Goal: Task Accomplishment & Management: Use online tool/utility

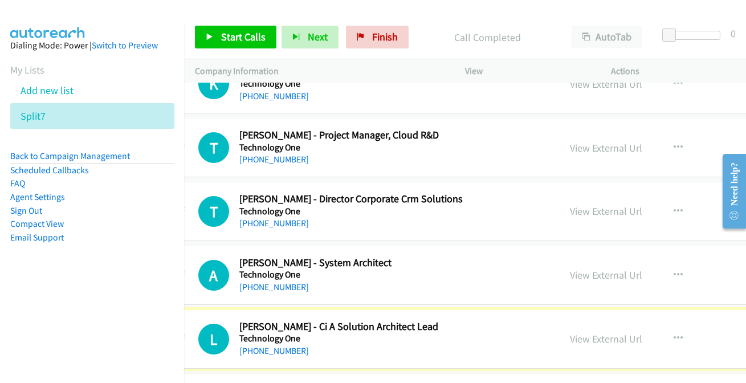
click at [288, 345] on link "[PHONE_NUMBER]" at bounding box center [274, 350] width 70 height 11
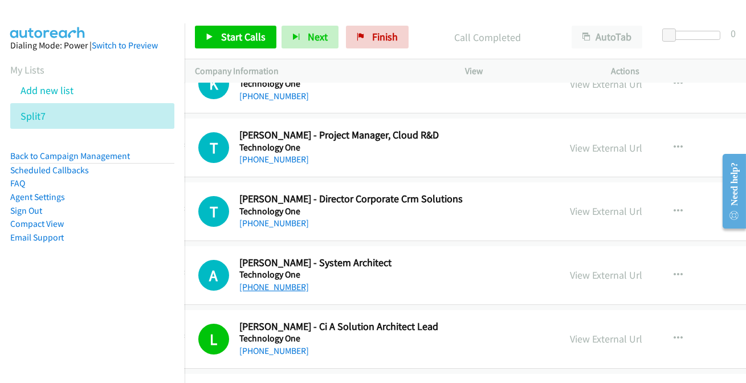
click at [252, 282] on link "[PHONE_NUMBER]" at bounding box center [274, 287] width 70 height 11
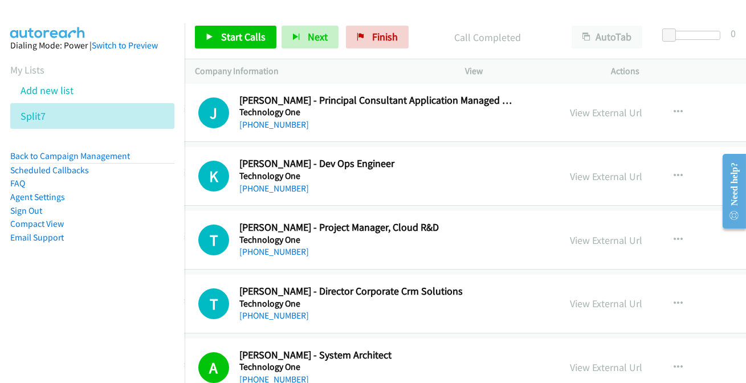
scroll to position [7767, 31]
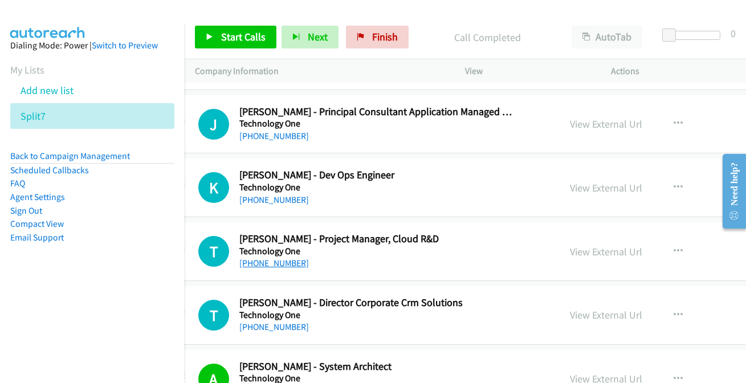
click at [264, 258] on link "[PHONE_NUMBER]" at bounding box center [274, 263] width 70 height 11
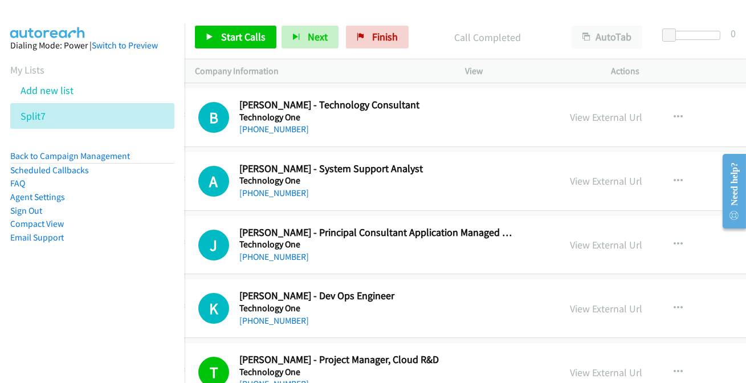
scroll to position [7611, 31]
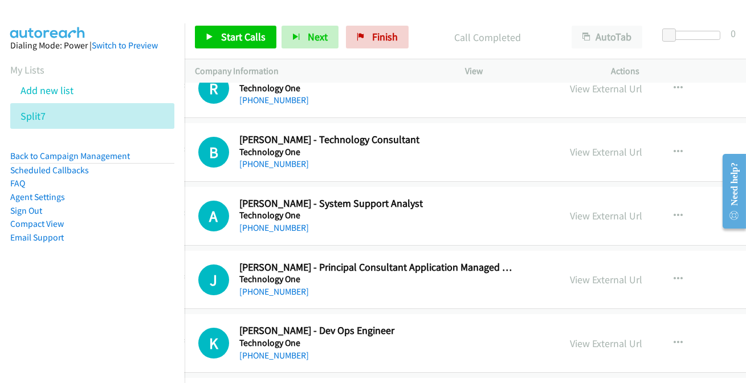
click at [284, 350] on link "[PHONE_NUMBER]" at bounding box center [274, 355] width 70 height 11
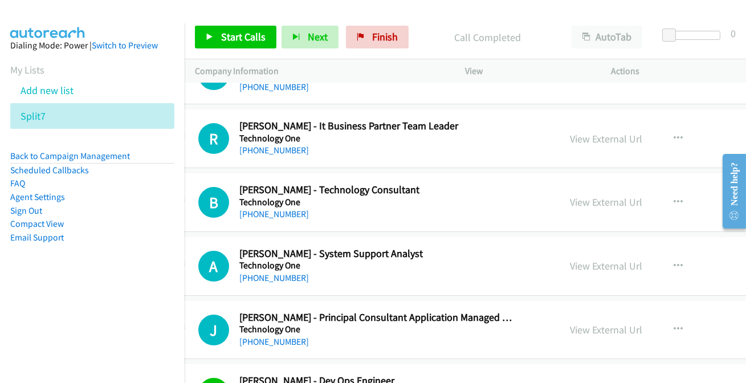
scroll to position [7559, 31]
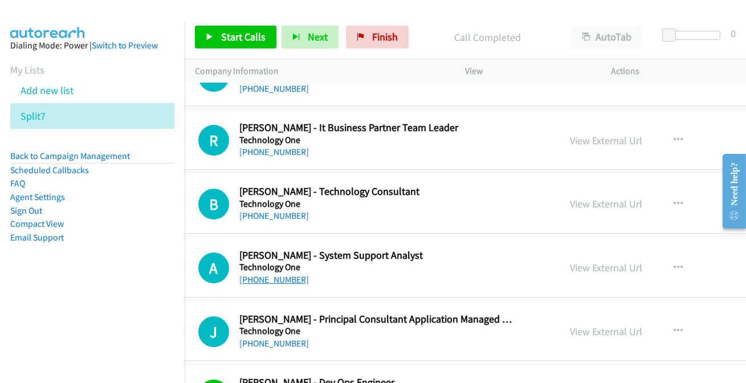
click at [279, 274] on link "[PHONE_NUMBER]" at bounding box center [274, 279] width 70 height 11
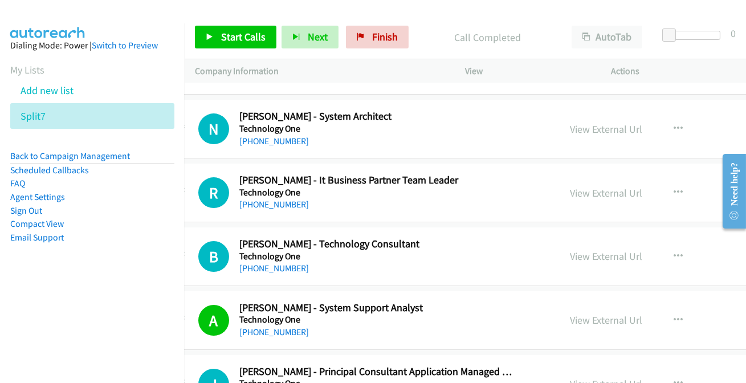
scroll to position [7456, 31]
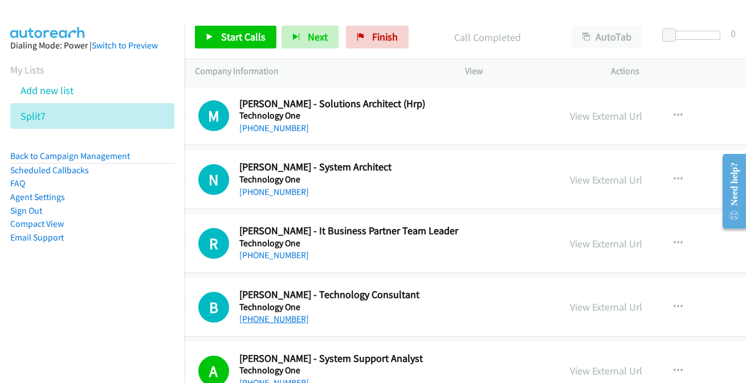
click at [262, 314] on link "[PHONE_NUMBER]" at bounding box center [274, 319] width 70 height 11
click at [254, 250] on link "[PHONE_NUMBER]" at bounding box center [274, 255] width 70 height 11
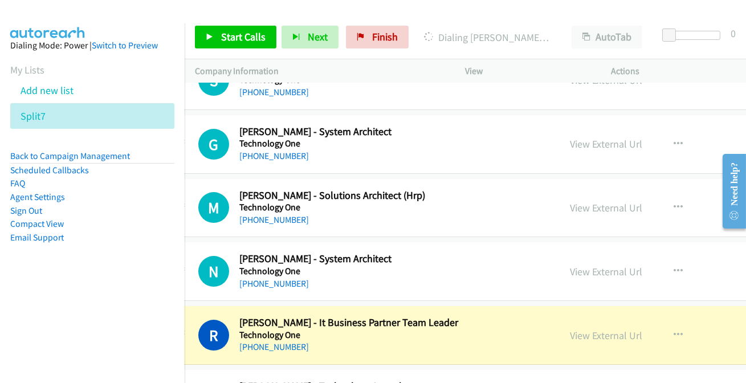
scroll to position [7352, 31]
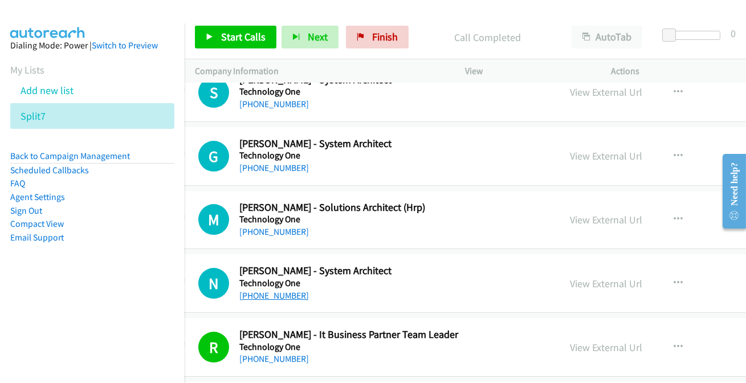
click at [271, 290] on link "[PHONE_NUMBER]" at bounding box center [274, 295] width 70 height 11
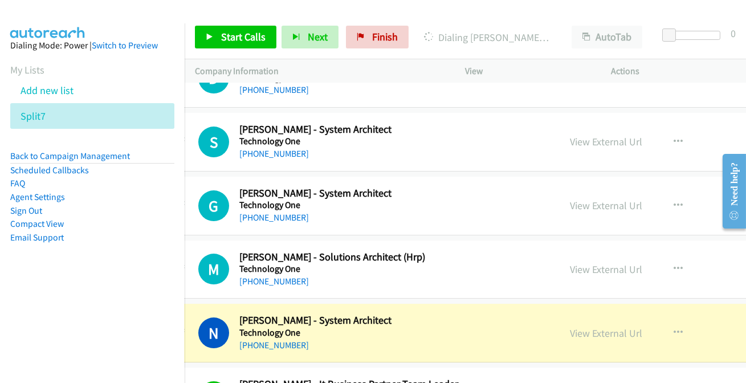
scroll to position [7300, 31]
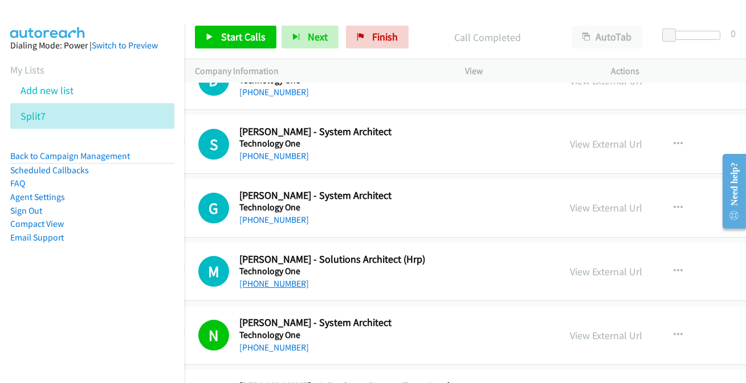
click at [261, 278] on link "[PHONE_NUMBER]" at bounding box center [274, 283] width 70 height 11
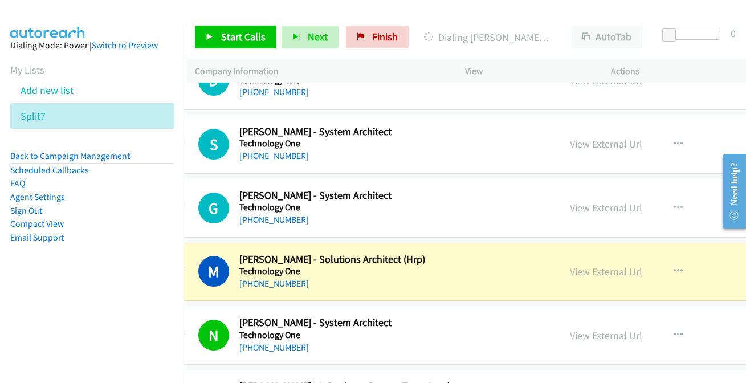
scroll to position [7249, 31]
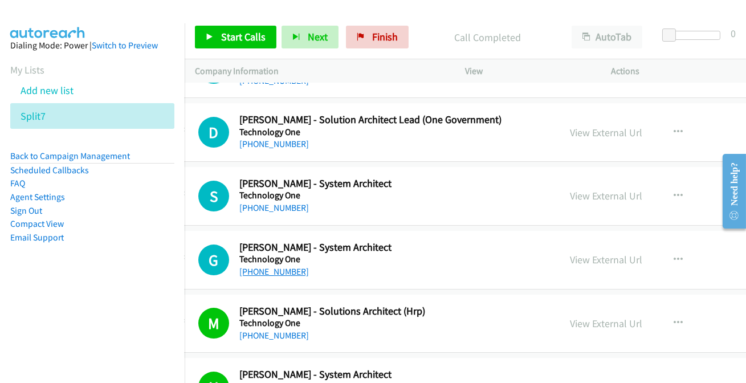
click at [290, 266] on link "[PHONE_NUMBER]" at bounding box center [274, 271] width 70 height 11
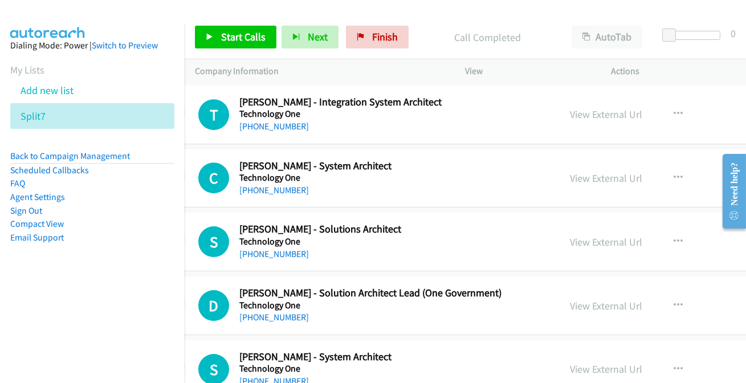
scroll to position [7093, 31]
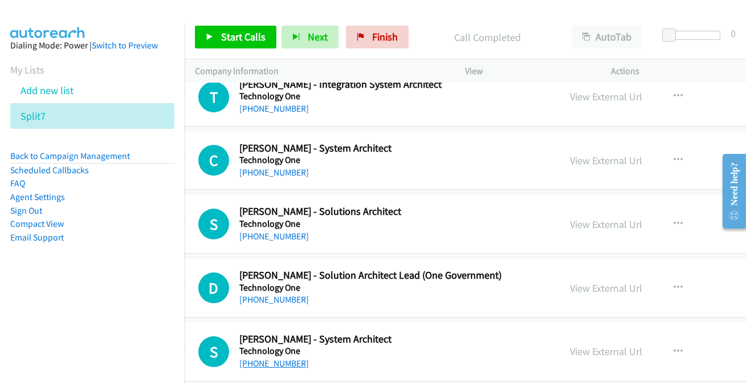
click at [272, 358] on link "[PHONE_NUMBER]" at bounding box center [274, 363] width 70 height 11
click at [278, 294] on link "[PHONE_NUMBER]" at bounding box center [274, 299] width 70 height 11
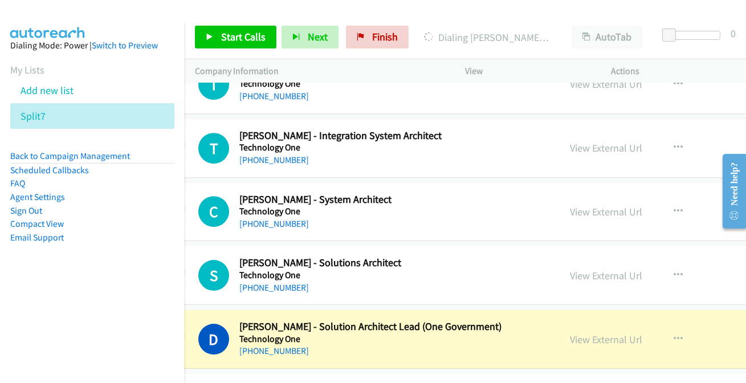
scroll to position [7041, 31]
click at [581, 333] on link "View External Url" at bounding box center [606, 339] width 72 height 13
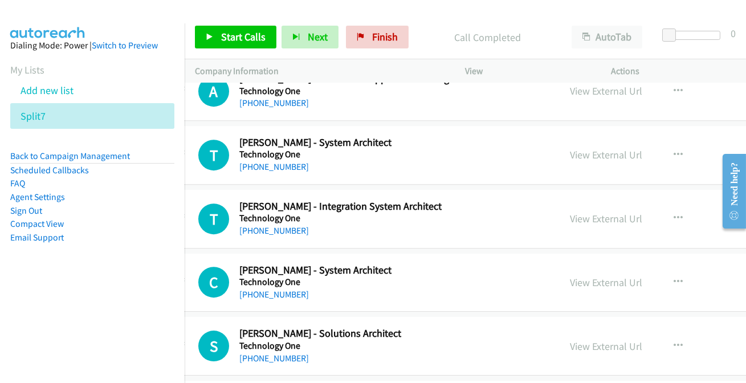
scroll to position [6989, 31]
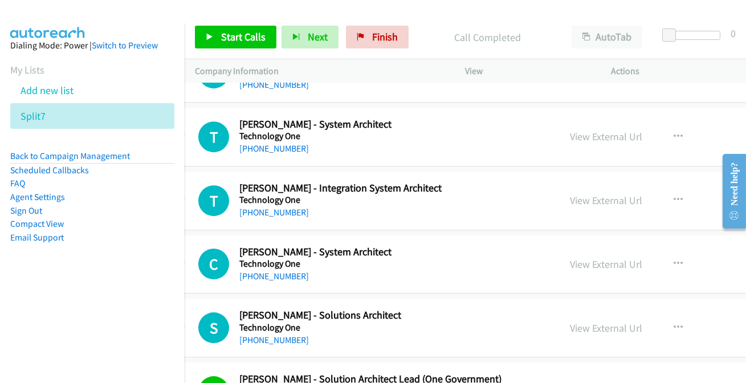
click at [282, 336] on div "[PHONE_NUMBER]" at bounding box center [376, 340] width 275 height 14
click at [282, 335] on link "[PHONE_NUMBER]" at bounding box center [274, 340] width 70 height 11
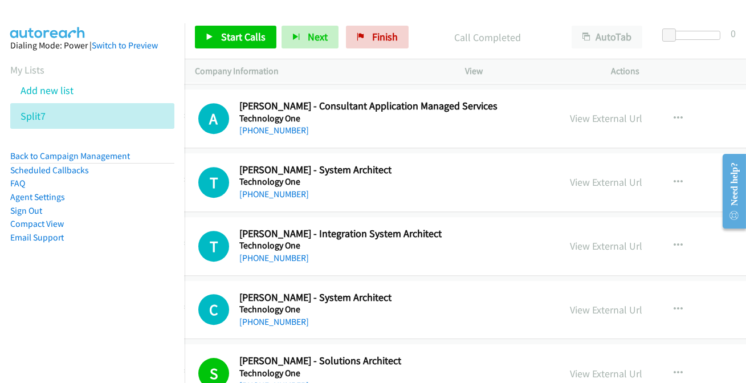
scroll to position [6937, 31]
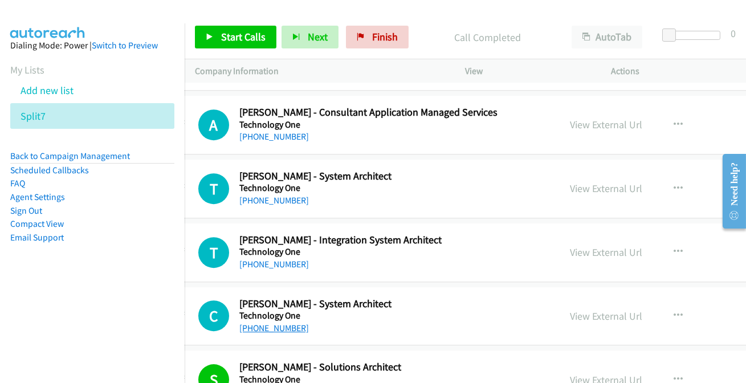
click at [274, 323] on link "[PHONE_NUMBER]" at bounding box center [274, 328] width 70 height 11
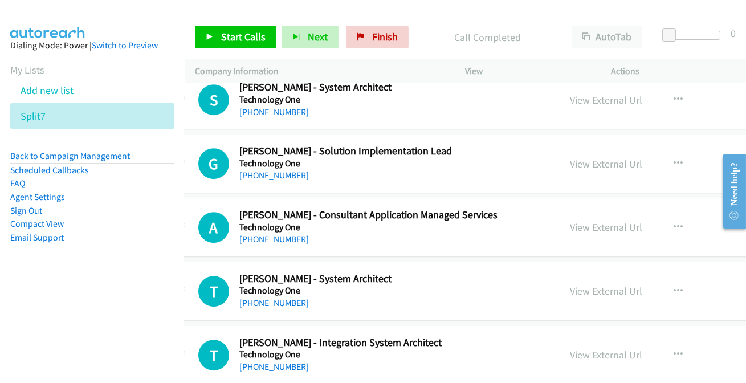
scroll to position [6834, 31]
click at [279, 362] on link "[PHONE_NUMBER]" at bounding box center [274, 367] width 70 height 11
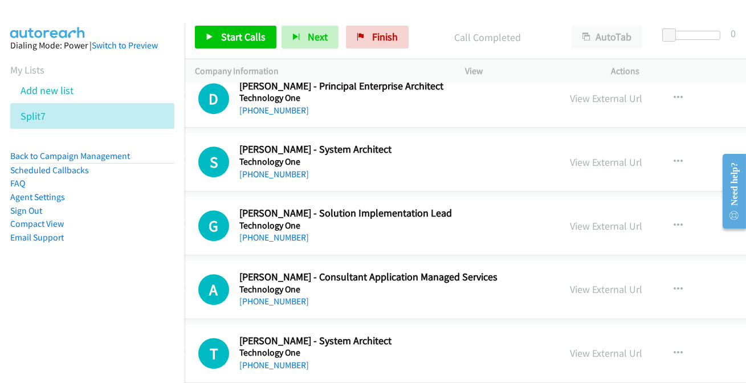
scroll to position [6782, 31]
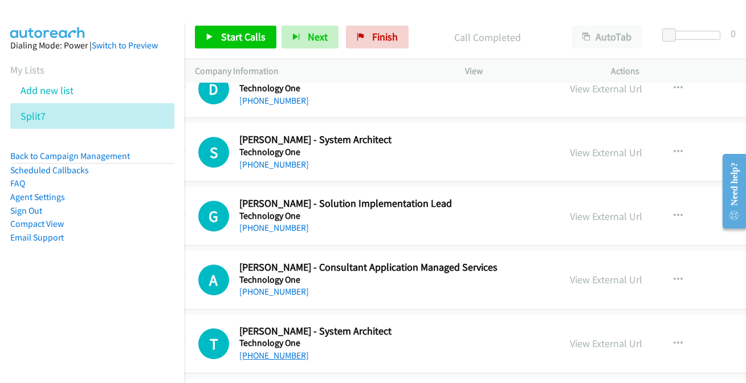
click at [271, 350] on link "[PHONE_NUMBER]" at bounding box center [274, 355] width 70 height 11
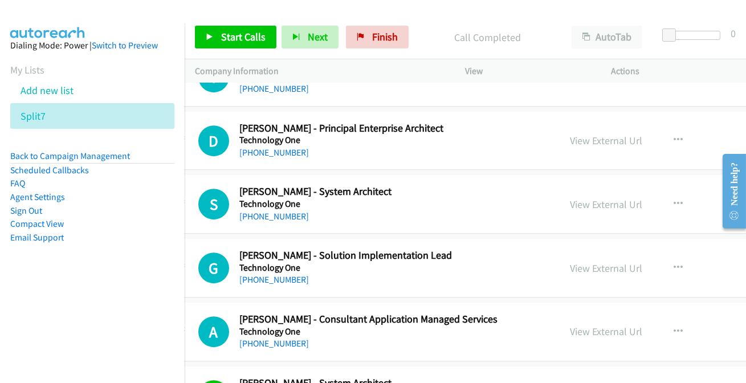
click at [276, 214] on div "[PHONE_NUMBER]" at bounding box center [376, 217] width 275 height 14
click at [278, 211] on link "[PHONE_NUMBER]" at bounding box center [274, 216] width 70 height 11
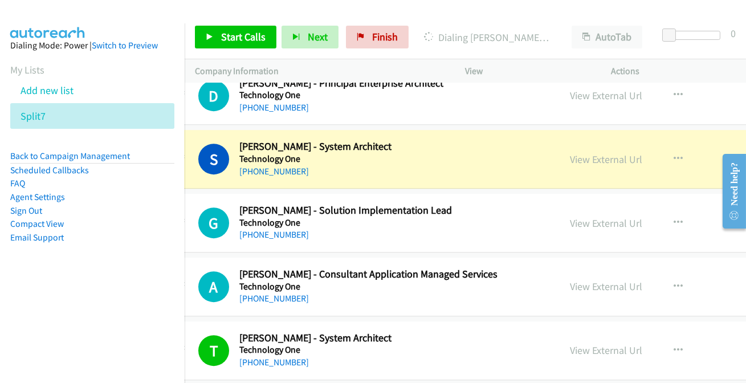
scroll to position [6782, 31]
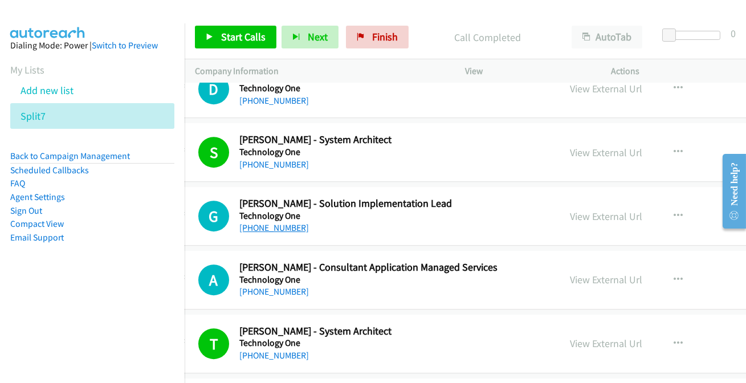
click at [276, 222] on link "[PHONE_NUMBER]" at bounding box center [274, 227] width 70 height 11
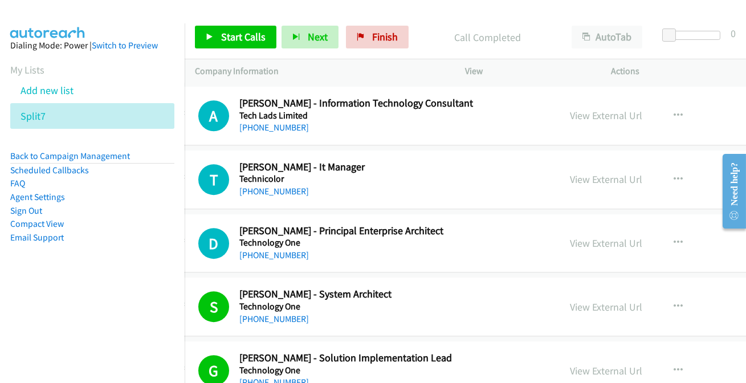
scroll to position [6575, 31]
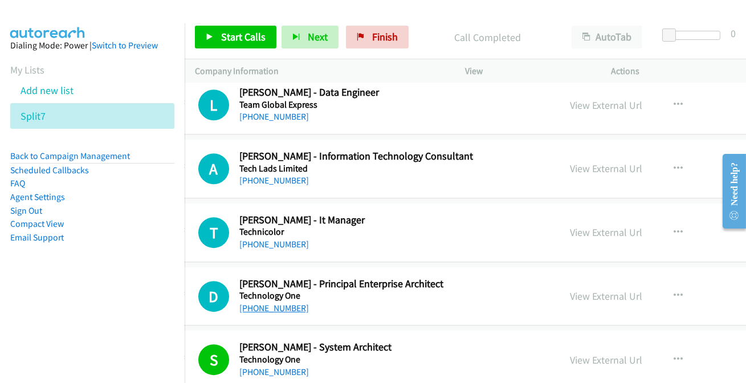
click at [270, 303] on link "[PHONE_NUMBER]" at bounding box center [274, 308] width 70 height 11
click at [264, 239] on link "[PHONE_NUMBER]" at bounding box center [274, 244] width 70 height 11
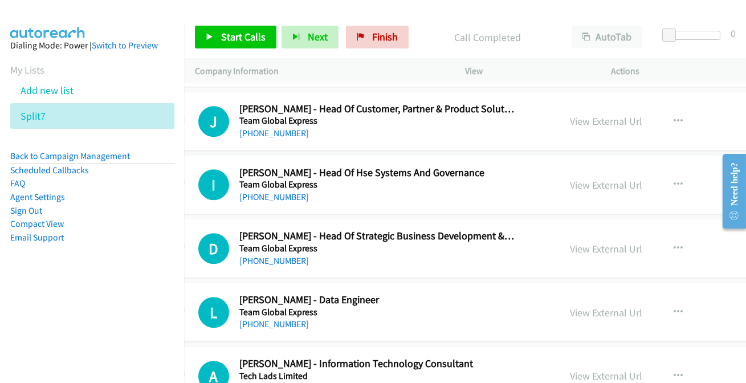
scroll to position [6419, 31]
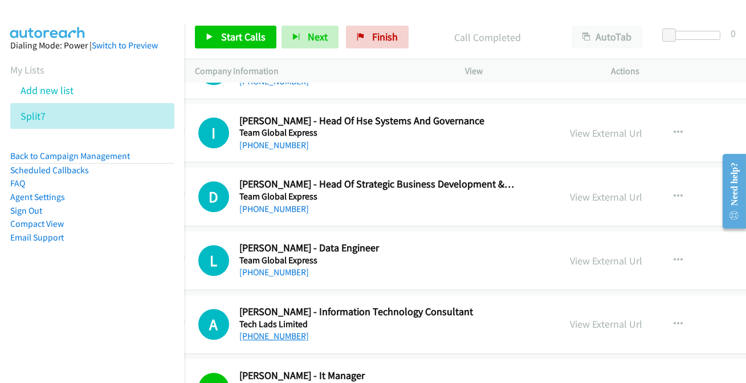
click at [267, 331] on link "[PHONE_NUMBER]" at bounding box center [274, 336] width 70 height 11
click at [253, 267] on link "[PHONE_NUMBER]" at bounding box center [274, 272] width 70 height 11
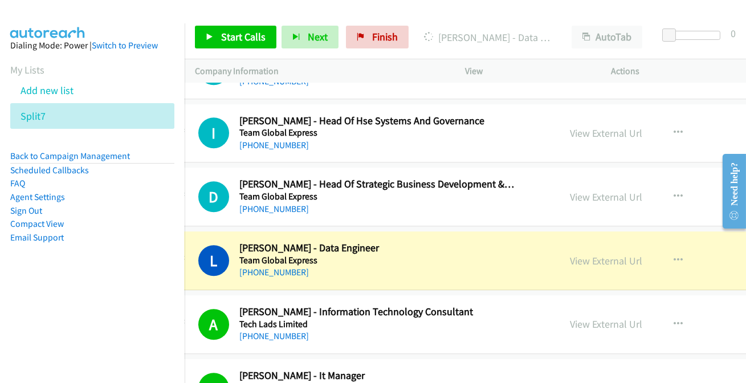
scroll to position [6367, 31]
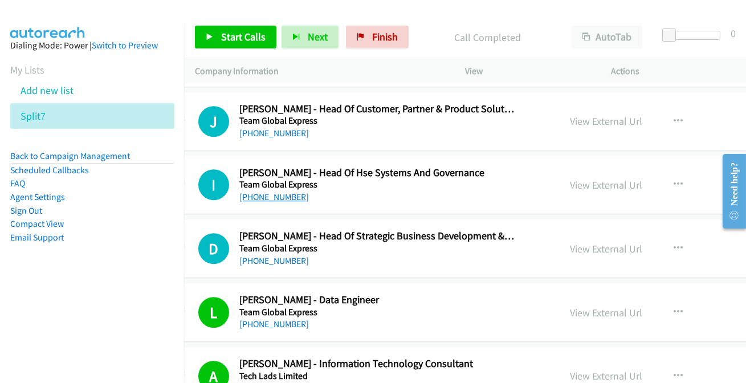
click at [275, 192] on link "[PHONE_NUMBER]" at bounding box center [274, 197] width 70 height 11
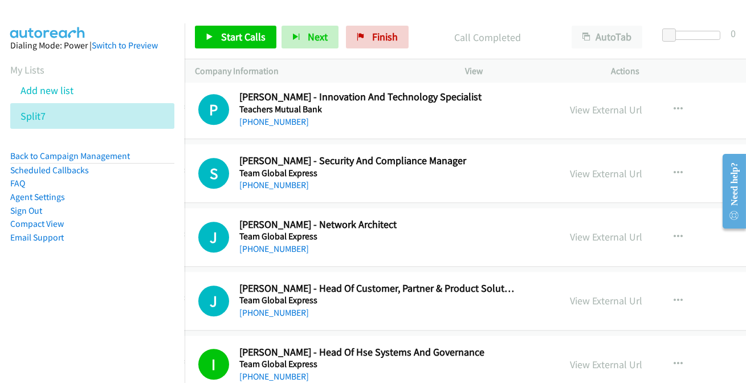
scroll to position [6172, 31]
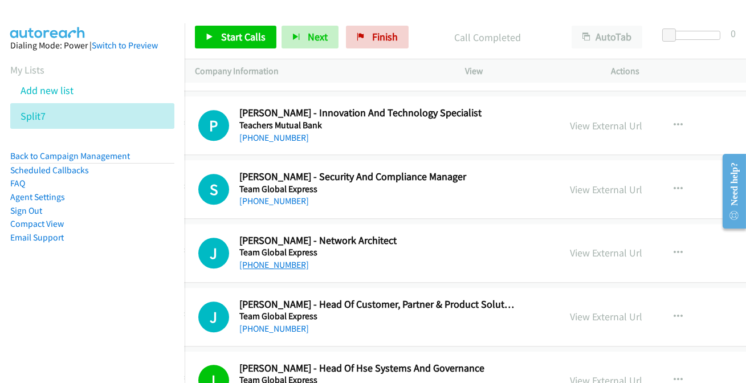
click at [256, 259] on link "[PHONE_NUMBER]" at bounding box center [274, 264] width 70 height 11
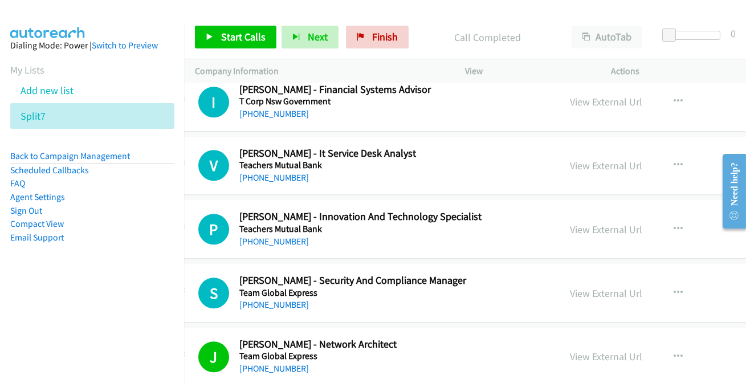
scroll to position [6016, 31]
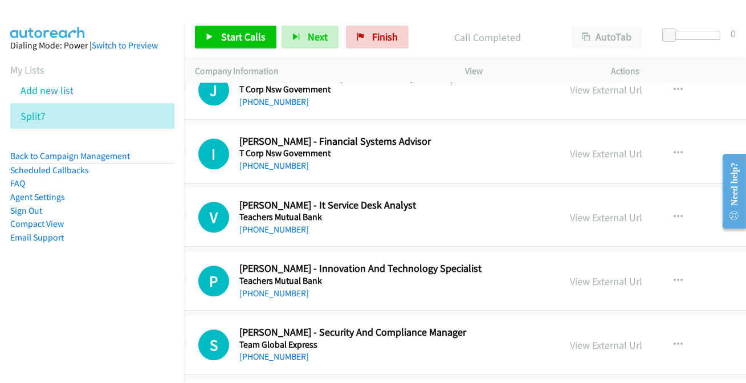
click at [273, 150] on h5 "T Corp Nsw Government" at bounding box center [376, 153] width 275 height 11
click at [272, 160] on link "[PHONE_NUMBER]" at bounding box center [274, 165] width 70 height 11
click at [245, 224] on link "[PHONE_NUMBER]" at bounding box center [274, 229] width 70 height 11
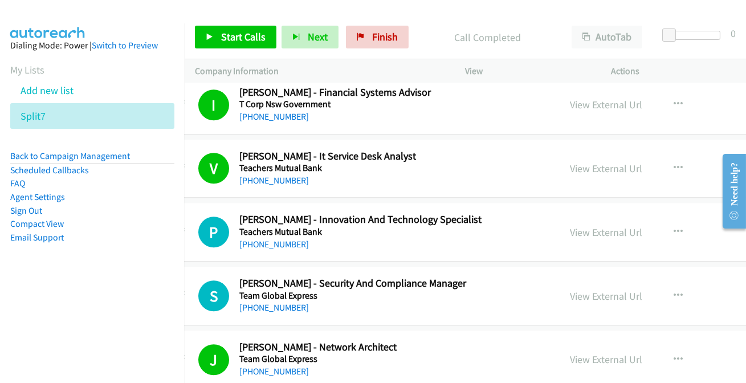
scroll to position [6068, 31]
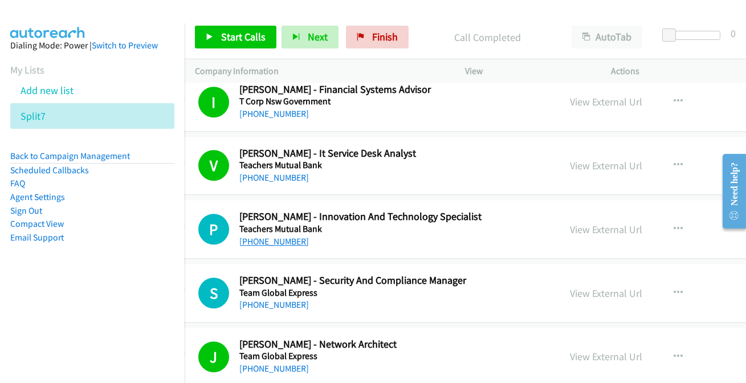
click at [272, 236] on link "[PHONE_NUMBER]" at bounding box center [274, 241] width 70 height 11
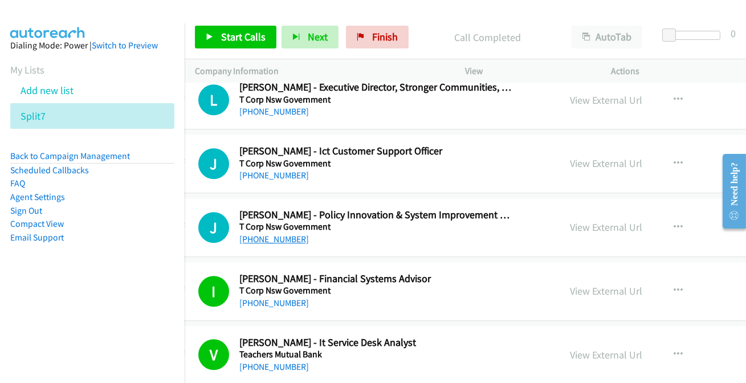
scroll to position [5861, 31]
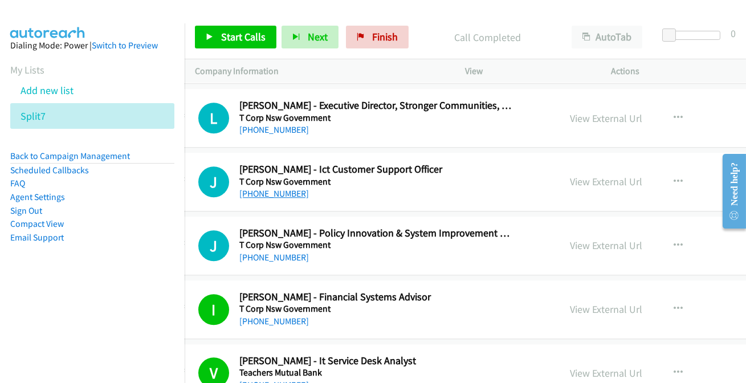
click at [259, 188] on link "[PHONE_NUMBER]" at bounding box center [274, 193] width 70 height 11
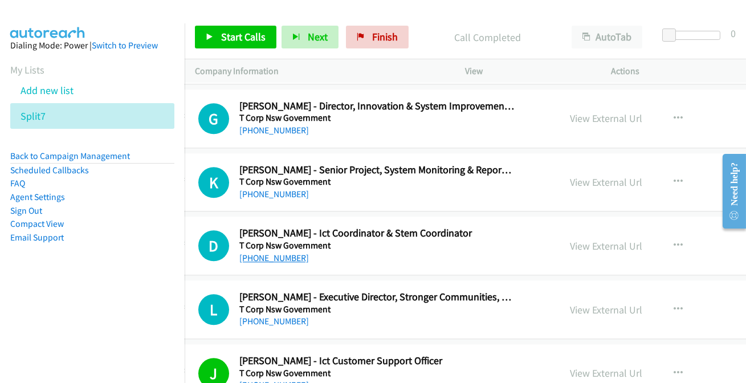
scroll to position [5654, 31]
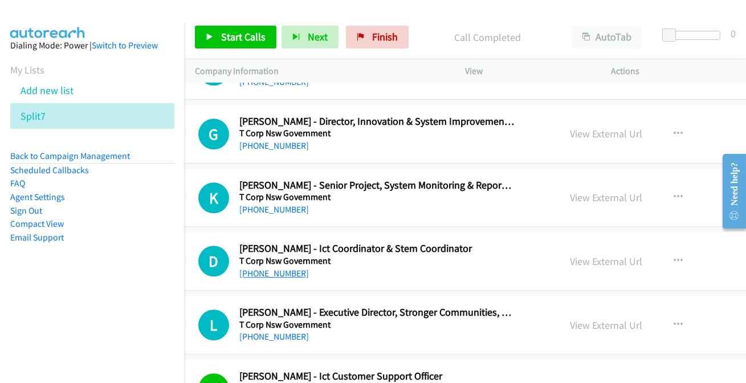
click at [267, 268] on link "[PHONE_NUMBER]" at bounding box center [274, 273] width 70 height 11
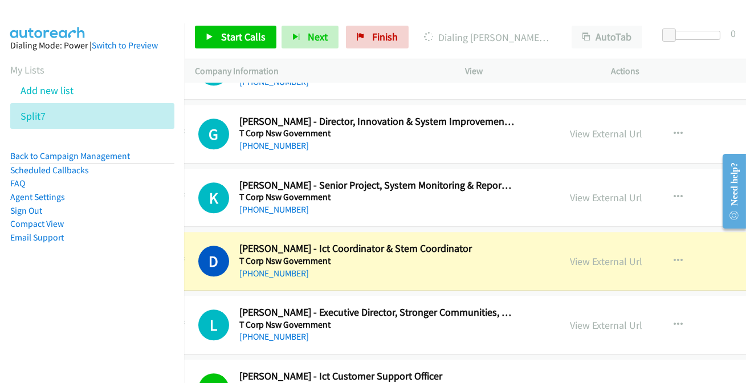
scroll to position [5602, 31]
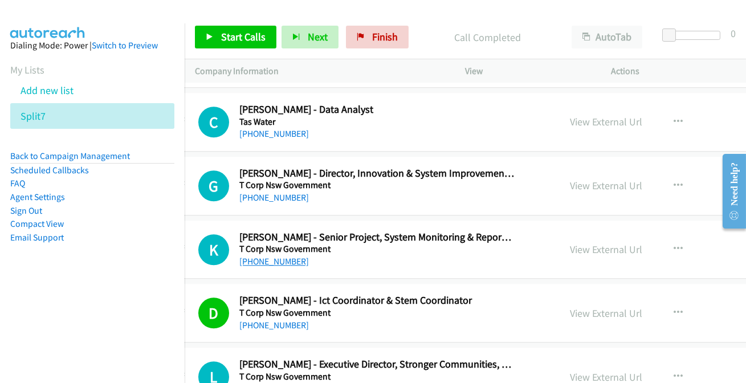
click at [271, 258] on link "[PHONE_NUMBER]" at bounding box center [274, 261] width 70 height 11
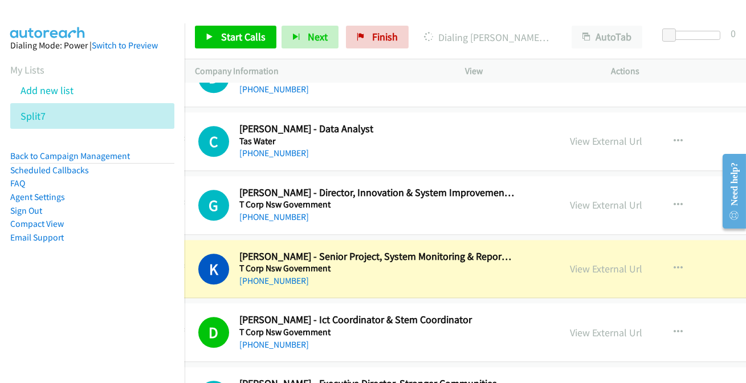
scroll to position [5550, 31]
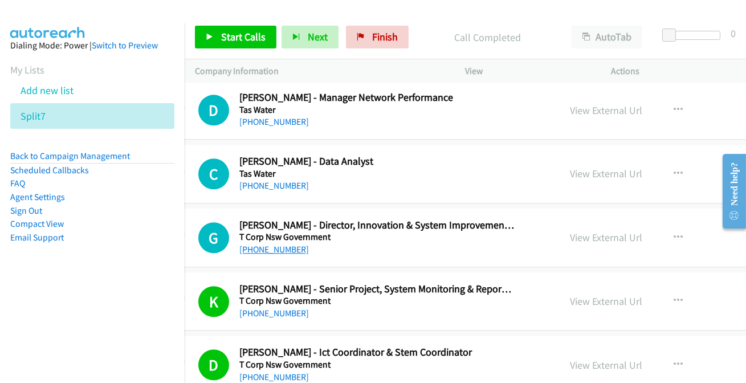
click at [259, 244] on link "[PHONE_NUMBER]" at bounding box center [274, 249] width 70 height 11
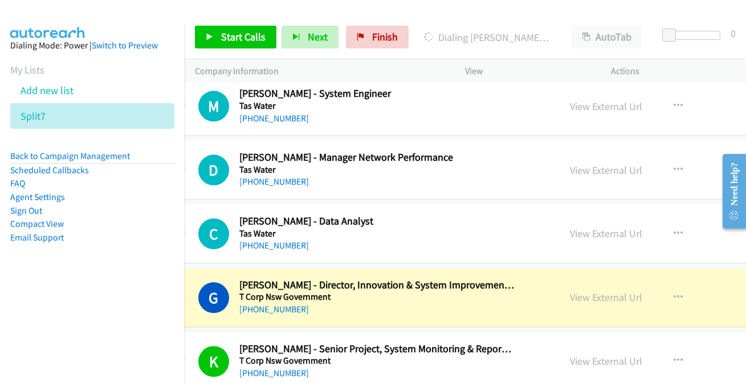
scroll to position [5446, 31]
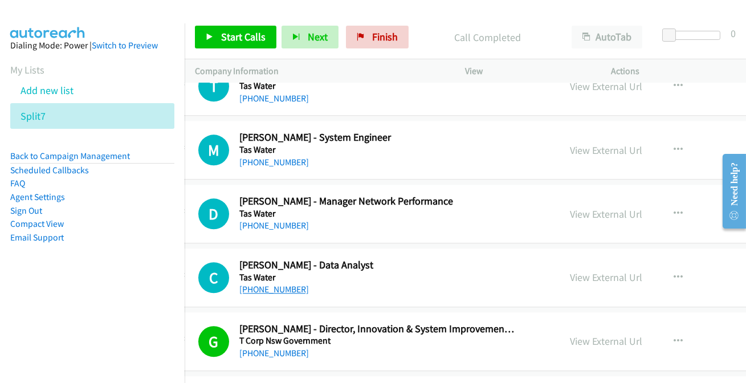
click at [279, 284] on link "[PHONE_NUMBER]" at bounding box center [274, 289] width 70 height 11
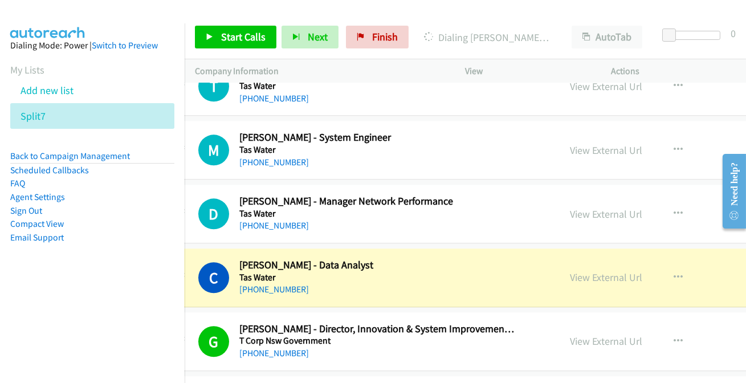
scroll to position [5394, 31]
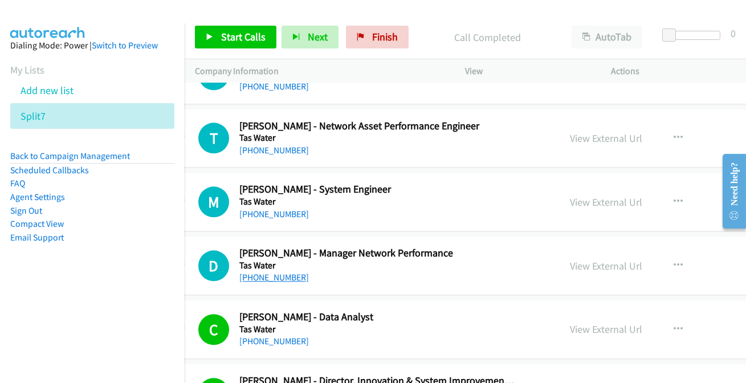
click at [255, 272] on link "[PHONE_NUMBER]" at bounding box center [274, 277] width 70 height 11
drag, startPoint x: 257, startPoint y: 266, endPoint x: 276, endPoint y: 291, distance: 31.6
click at [261, 272] on link "[PHONE_NUMBER]" at bounding box center [274, 277] width 70 height 11
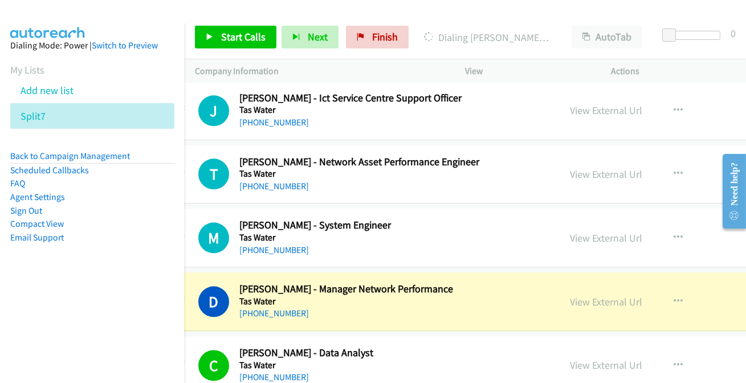
scroll to position [5342, 31]
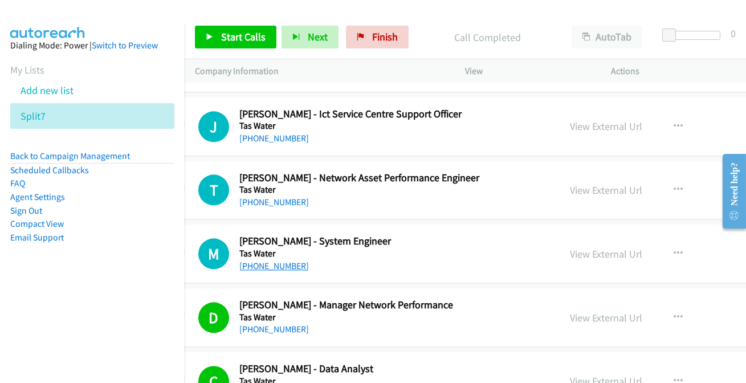
click at [283, 261] on link "[PHONE_NUMBER]" at bounding box center [274, 266] width 70 height 11
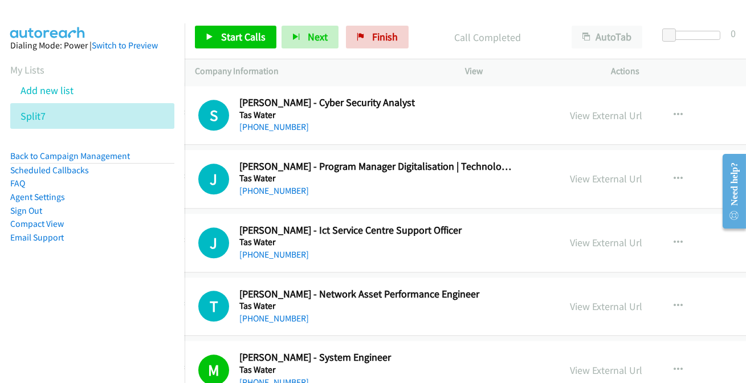
scroll to position [5187, 31]
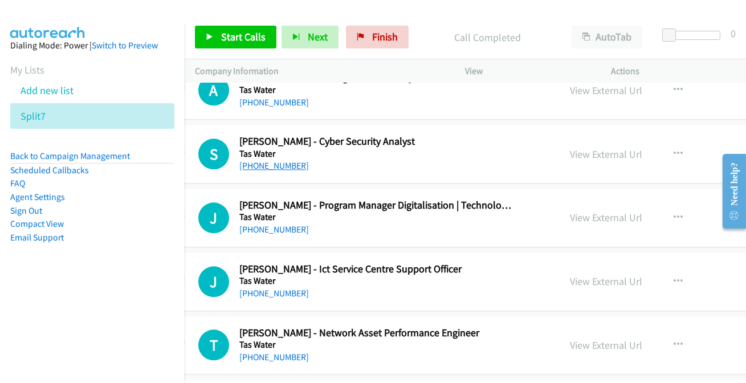
click at [265, 162] on link "[PHONE_NUMBER]" at bounding box center [274, 165] width 70 height 11
click at [263, 288] on link "[PHONE_NUMBER]" at bounding box center [274, 293] width 70 height 11
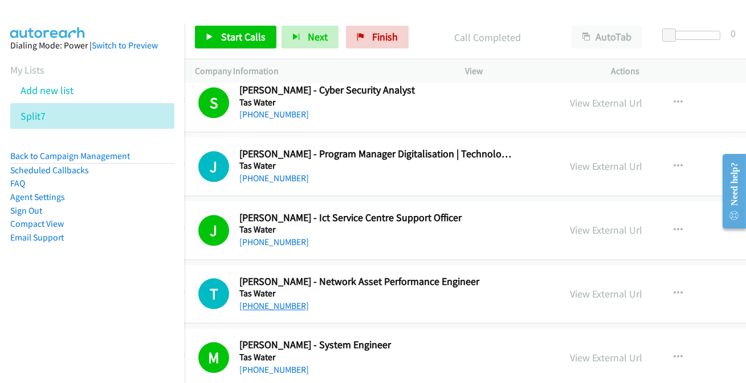
click at [268, 302] on link "[PHONE_NUMBER]" at bounding box center [274, 305] width 70 height 11
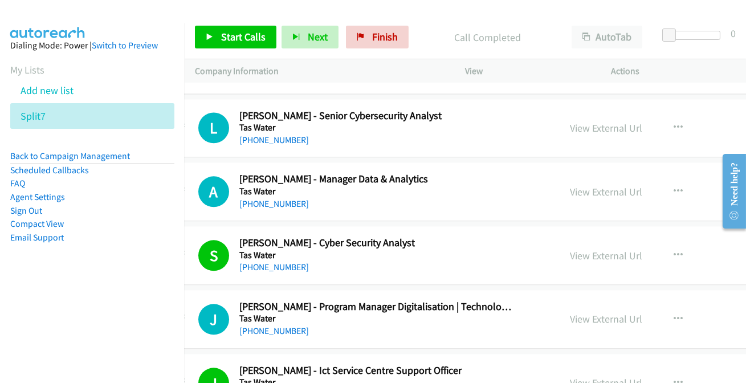
scroll to position [5084, 31]
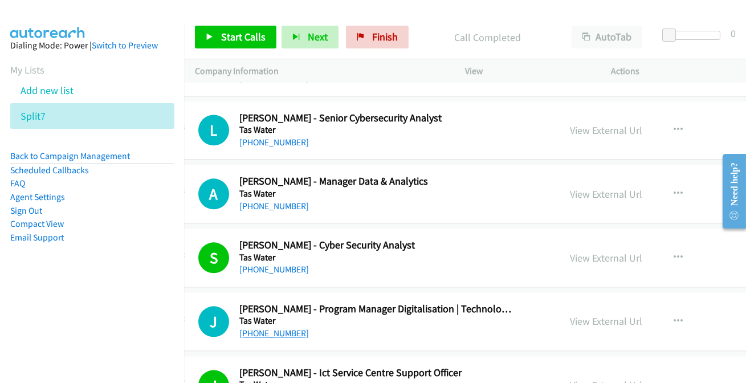
click at [261, 328] on link "[PHONE_NUMBER]" at bounding box center [274, 333] width 70 height 11
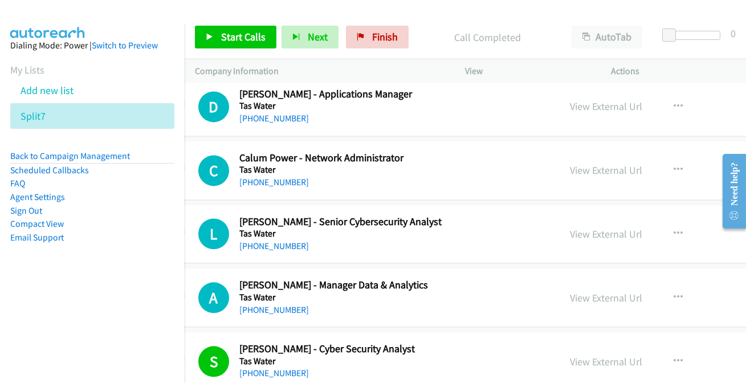
scroll to position [4928, 31]
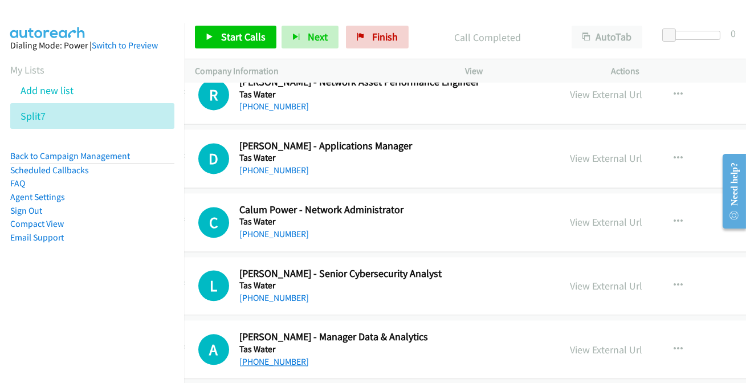
click at [284, 356] on link "[PHONE_NUMBER]" at bounding box center [274, 361] width 70 height 11
click at [258, 356] on link "[PHONE_NUMBER]" at bounding box center [274, 361] width 70 height 11
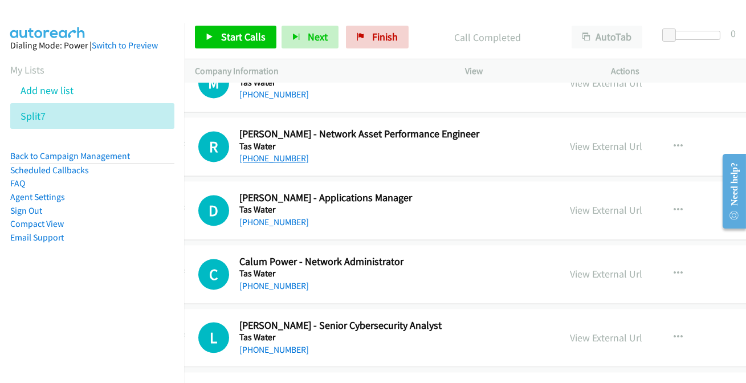
click at [267, 153] on link "[PHONE_NUMBER]" at bounding box center [274, 158] width 70 height 11
click at [253, 217] on link "[PHONE_NUMBER]" at bounding box center [274, 222] width 70 height 11
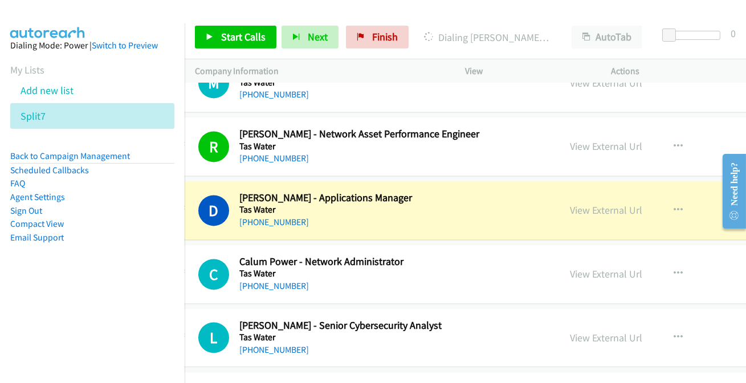
scroll to position [4928, 31]
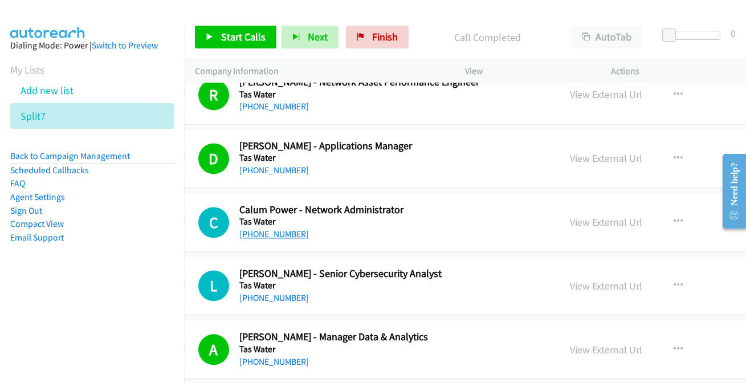
click at [262, 229] on link "[PHONE_NUMBER]" at bounding box center [274, 234] width 70 height 11
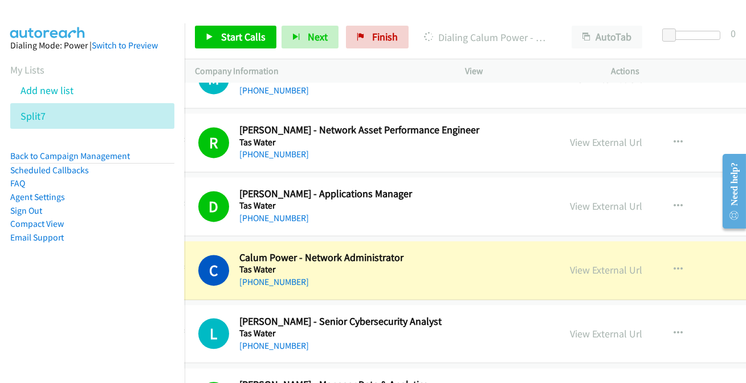
scroll to position [4876, 31]
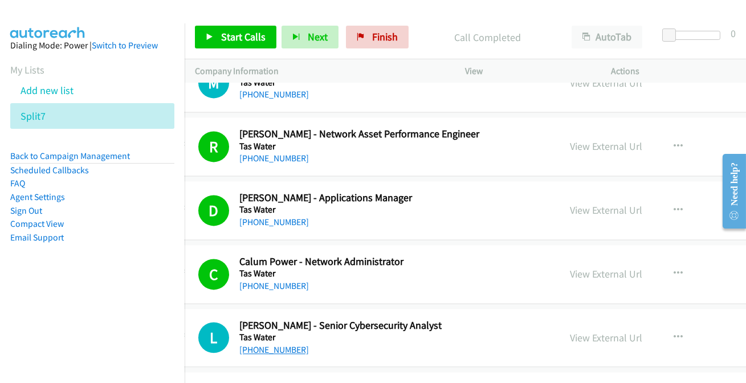
click at [283, 344] on link "[PHONE_NUMBER]" at bounding box center [274, 349] width 70 height 11
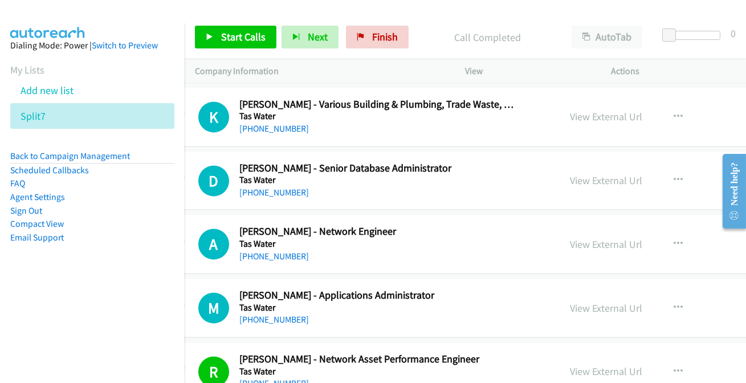
scroll to position [4669, 31]
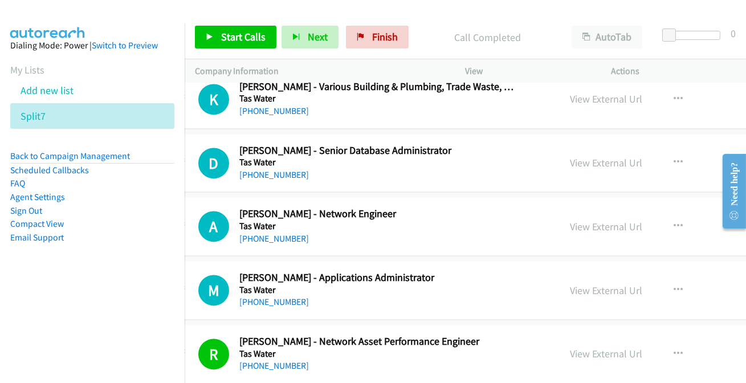
click at [280, 301] on div "[PHONE_NUMBER]" at bounding box center [376, 302] width 275 height 14
click at [278, 296] on link "[PHONE_NUMBER]" at bounding box center [274, 301] width 70 height 11
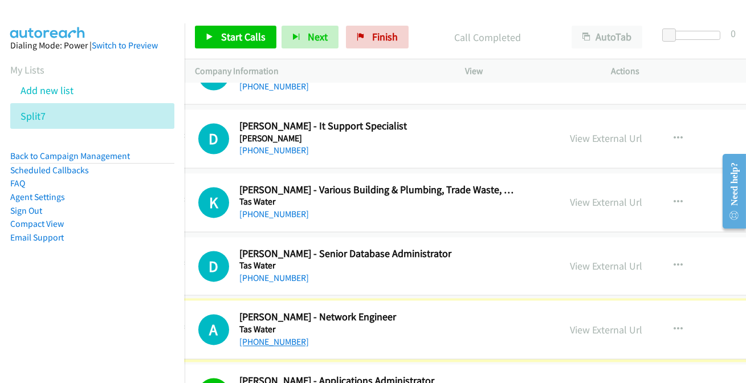
click at [286, 336] on link "[PHONE_NUMBER]" at bounding box center [274, 341] width 70 height 11
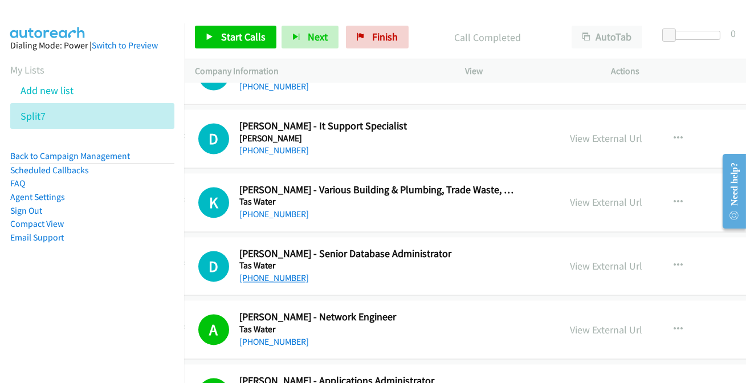
click at [267, 272] on link "[PHONE_NUMBER]" at bounding box center [274, 277] width 70 height 11
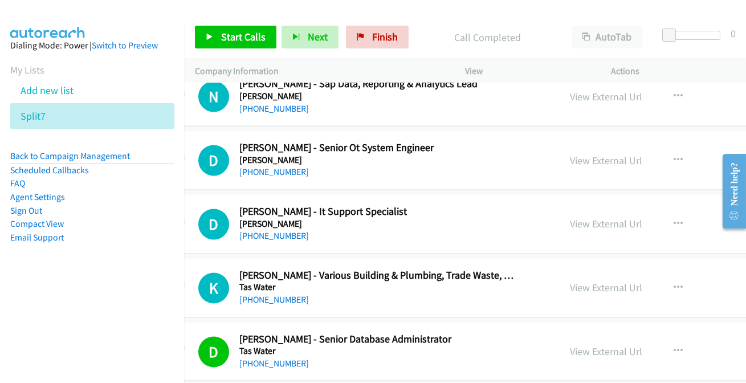
scroll to position [4462, 31]
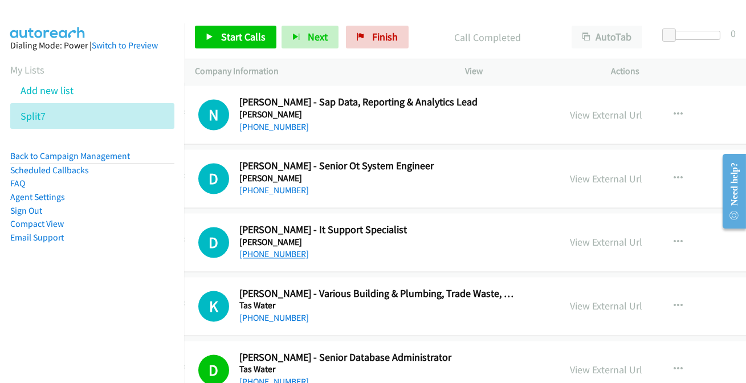
click at [263, 249] on link "[PHONE_NUMBER]" at bounding box center [274, 254] width 70 height 11
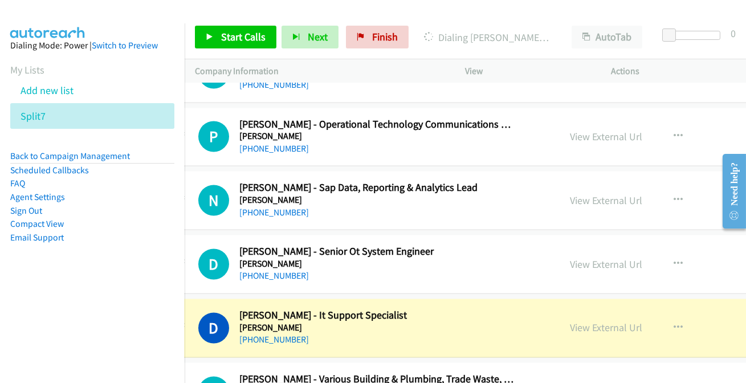
scroll to position [4358, 31]
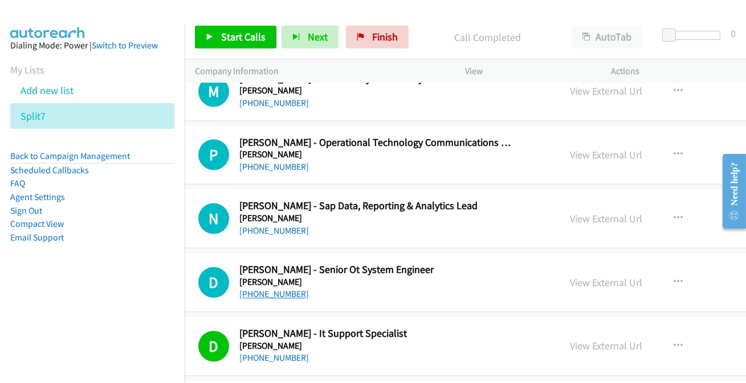
click at [256, 292] on link "[PHONE_NUMBER]" at bounding box center [274, 293] width 70 height 11
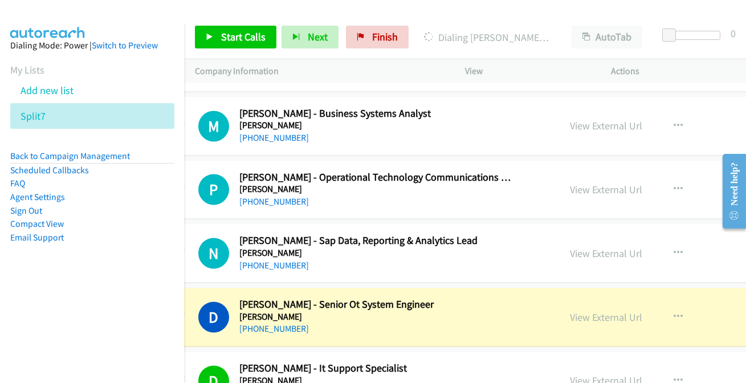
scroll to position [4306, 31]
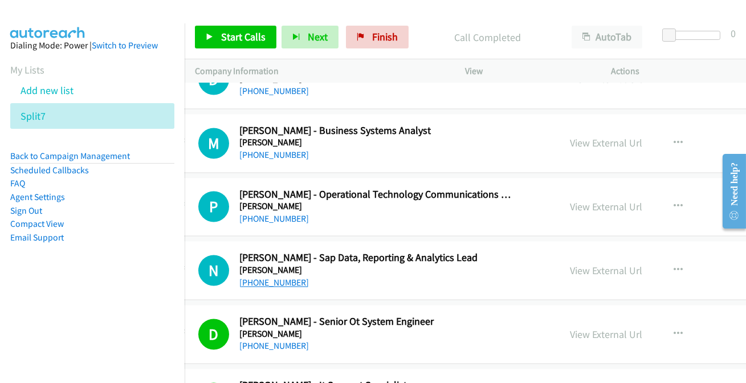
click at [273, 277] on link "[PHONE_NUMBER]" at bounding box center [274, 282] width 70 height 11
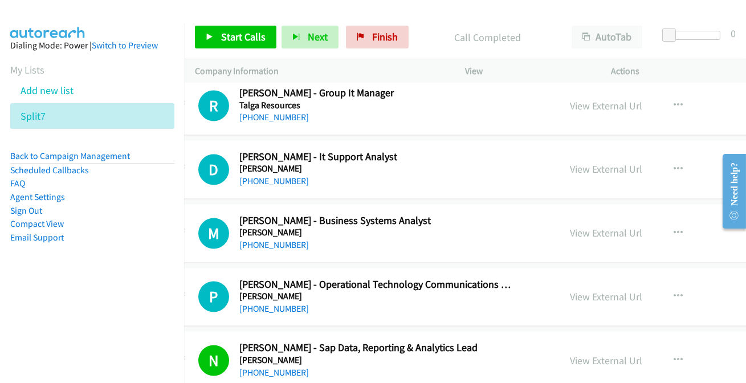
scroll to position [4150, 31]
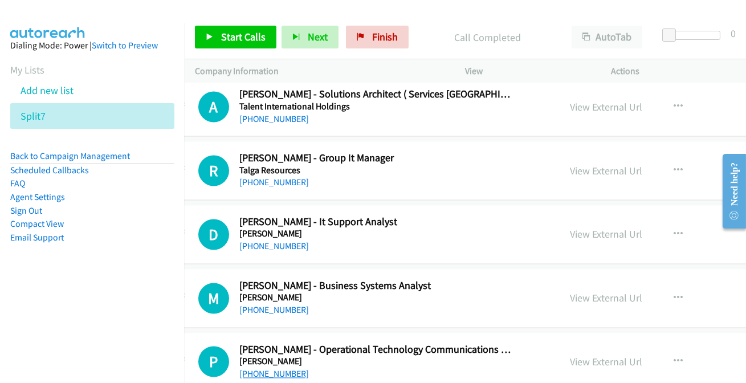
click at [263, 369] on link "[PHONE_NUMBER]" at bounding box center [274, 374] width 70 height 11
click at [268, 305] on link "[PHONE_NUMBER]" at bounding box center [274, 310] width 70 height 11
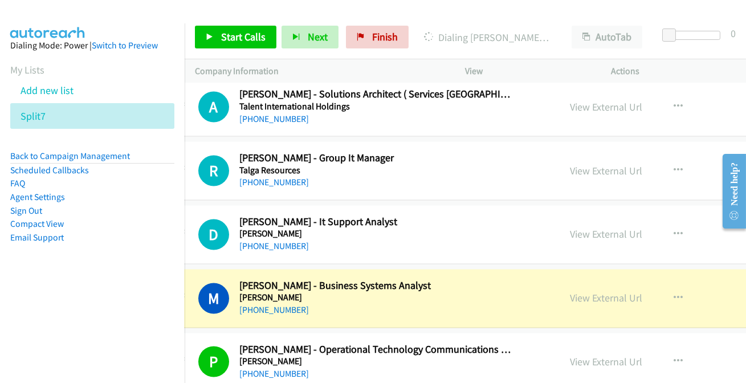
scroll to position [4099, 31]
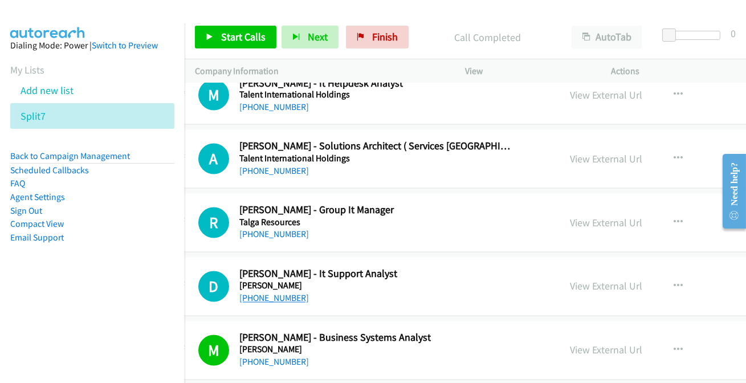
click at [267, 293] on link "[PHONE_NUMBER]" at bounding box center [274, 298] width 70 height 11
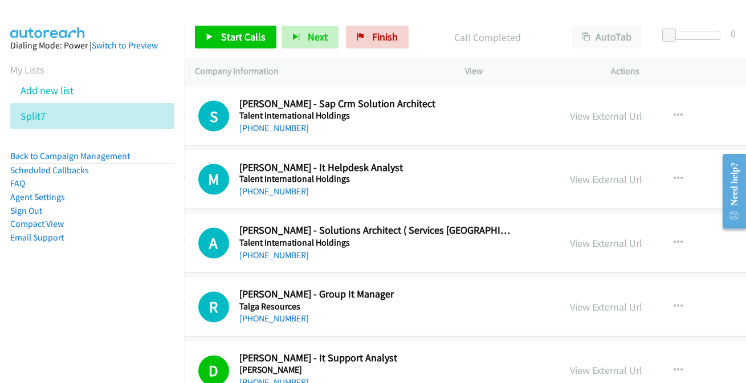
scroll to position [4047, 31]
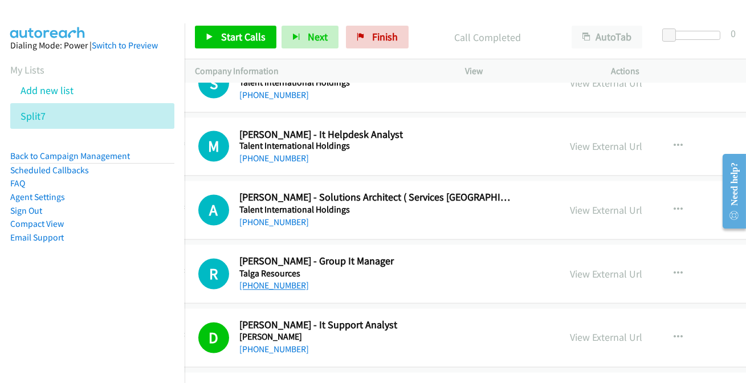
click at [269, 281] on link "[PHONE_NUMBER]" at bounding box center [274, 285] width 70 height 11
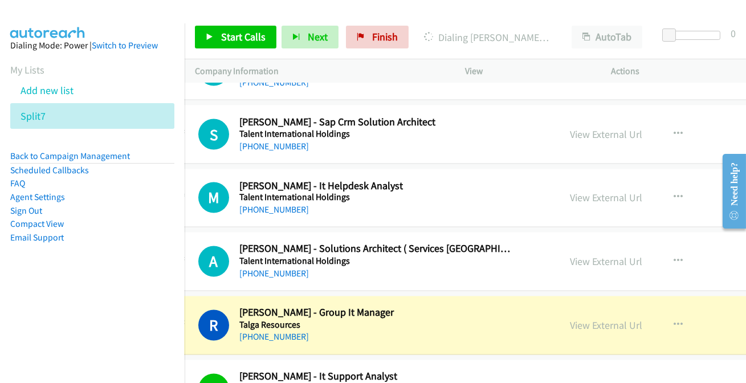
scroll to position [3995, 31]
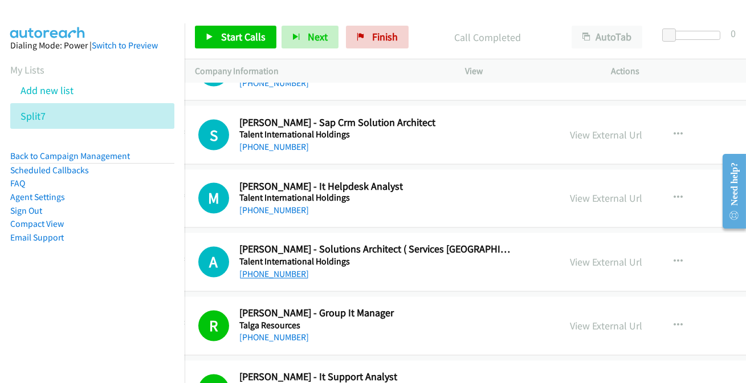
click at [290, 271] on link "[PHONE_NUMBER]" at bounding box center [274, 274] width 70 height 11
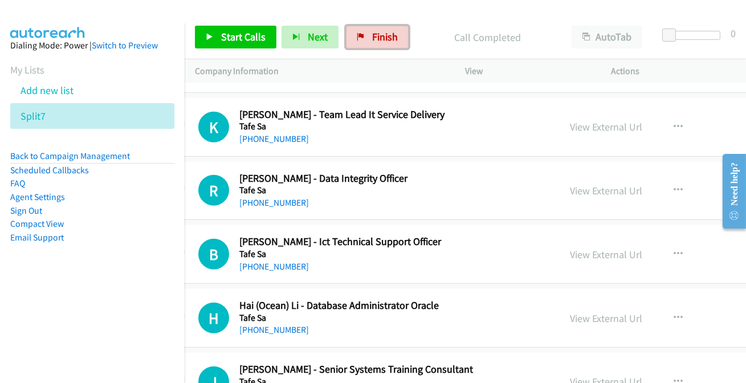
scroll to position [2285, 31]
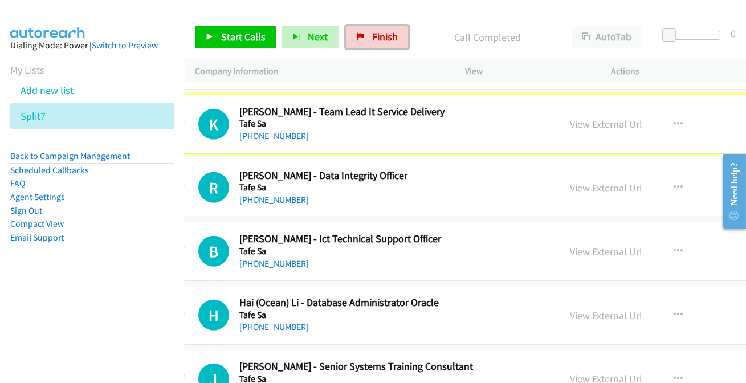
drag, startPoint x: 250, startPoint y: 137, endPoint x: 316, endPoint y: 319, distance: 193.7
click at [493, 0] on html "Start Calls Pause Next Finish Call Completed AutoTab AutoTab 0 Company Informat…" at bounding box center [373, 27] width 746 height 54
click at [283, 136] on link "[PHONE_NUMBER]" at bounding box center [274, 136] width 70 height 11
click at [290, 131] on link "[PHONE_NUMBER]" at bounding box center [274, 136] width 70 height 11
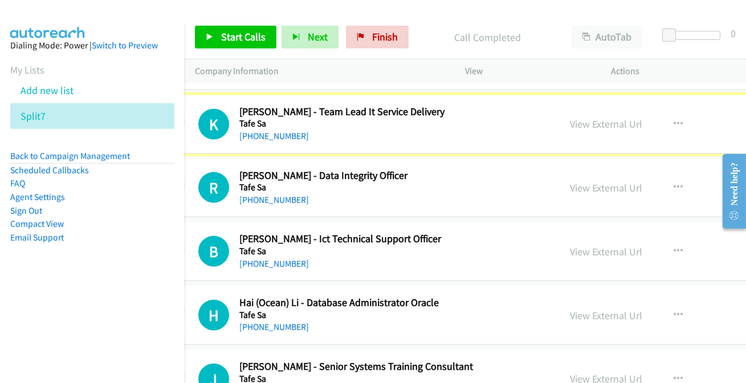
click at [275, 133] on link "[PHONE_NUMBER]" at bounding box center [274, 136] width 70 height 11
click at [519, 39] on p "Call Completed" at bounding box center [487, 37] width 127 height 15
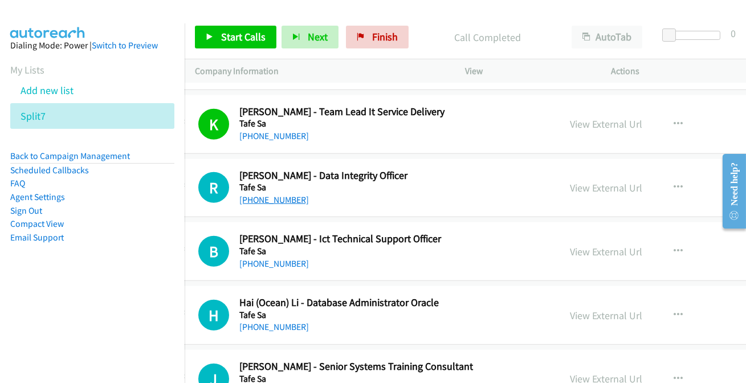
click at [257, 196] on link "[PHONE_NUMBER]" at bounding box center [274, 199] width 70 height 11
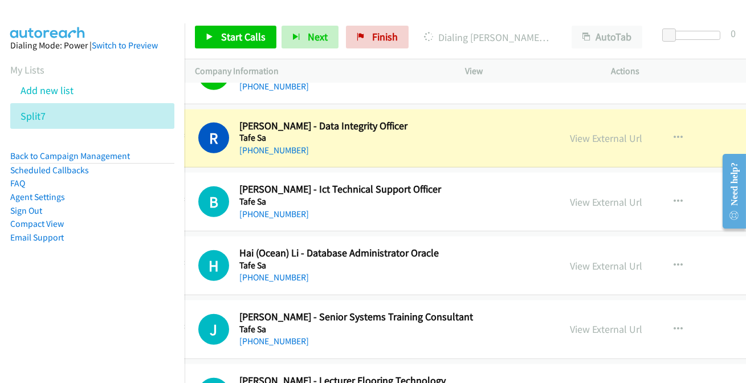
scroll to position [2388, 31]
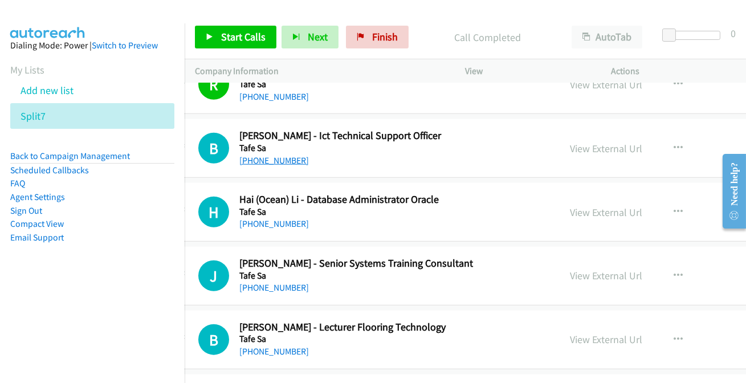
click at [263, 155] on link "[PHONE_NUMBER]" at bounding box center [274, 160] width 70 height 11
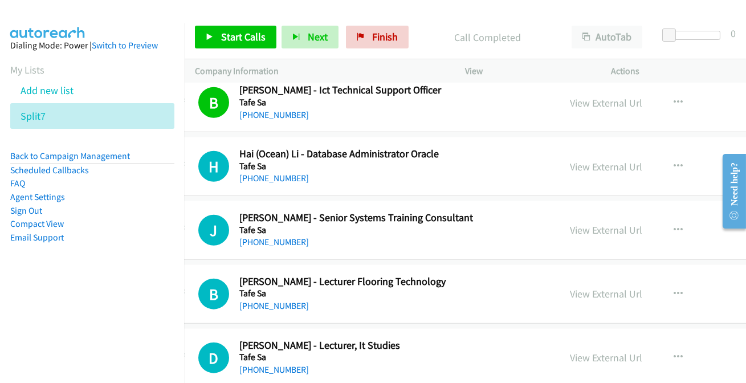
scroll to position [2440, 31]
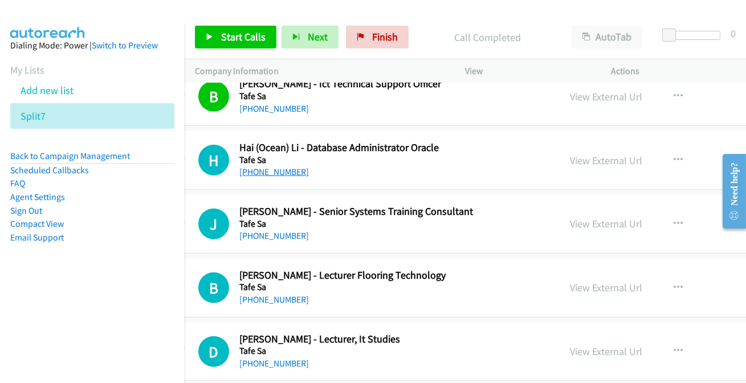
click at [269, 172] on link "[PHONE_NUMBER]" at bounding box center [274, 171] width 70 height 11
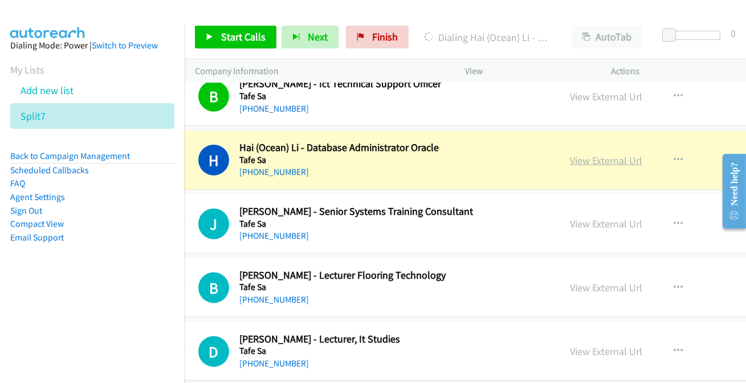
click at [601, 160] on link "View External Url" at bounding box center [606, 160] width 72 height 13
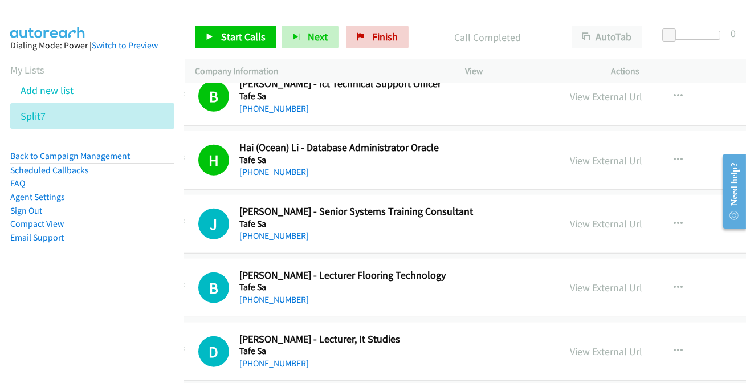
scroll to position [2492, 31]
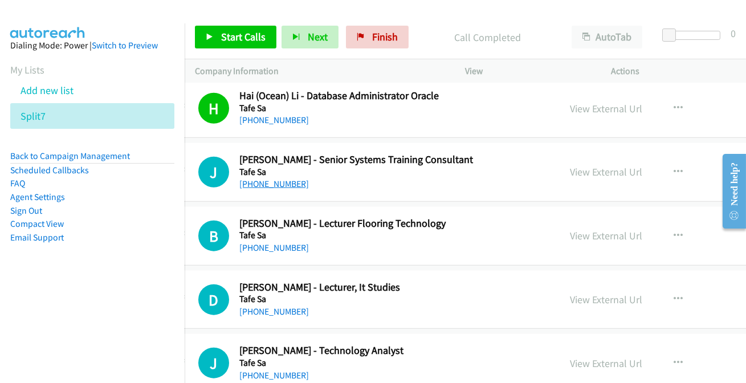
click at [256, 182] on link "[PHONE_NUMBER]" at bounding box center [274, 183] width 70 height 11
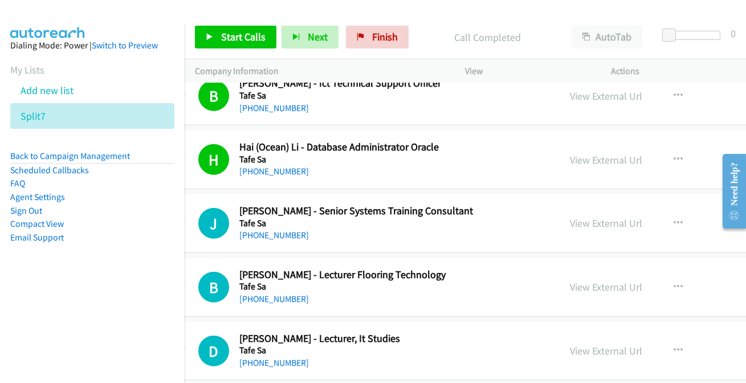
scroll to position [2440, 31]
click at [674, 158] on icon "button" at bounding box center [678, 160] width 9 height 9
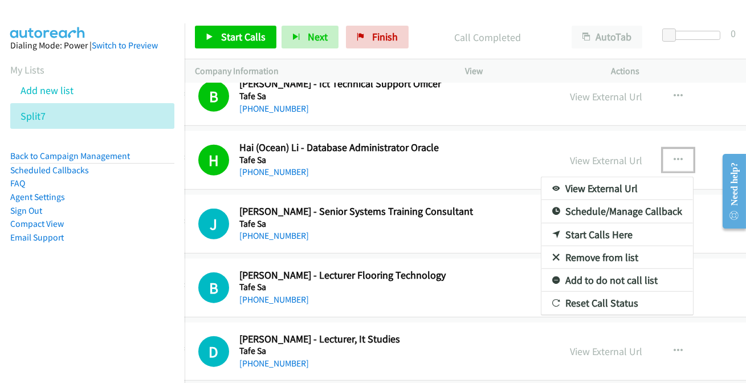
click at [564, 276] on link "Add to do not call list" at bounding box center [618, 280] width 152 height 23
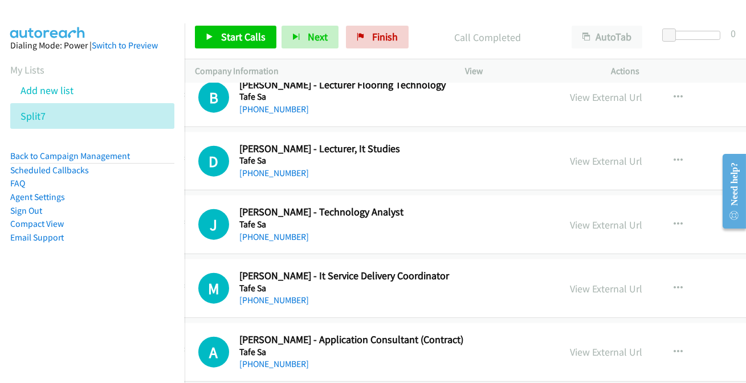
scroll to position [2648, 31]
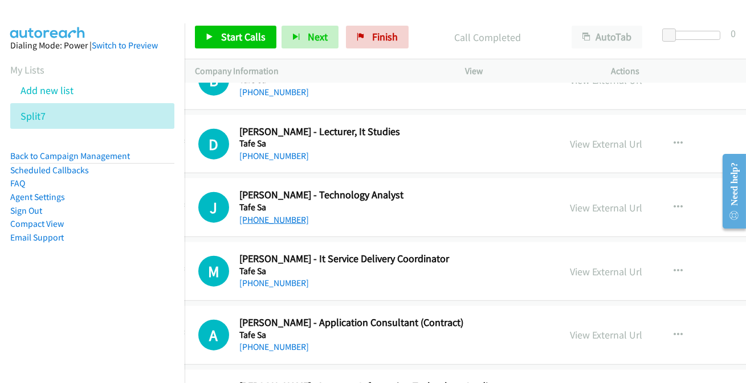
click at [247, 219] on link "[PHONE_NUMBER]" at bounding box center [274, 219] width 70 height 11
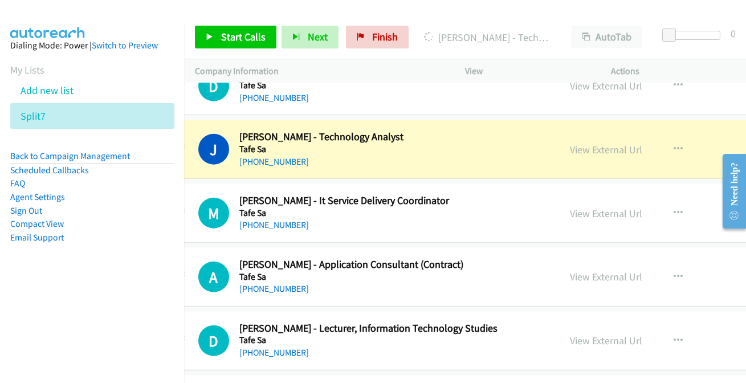
scroll to position [2700, 31]
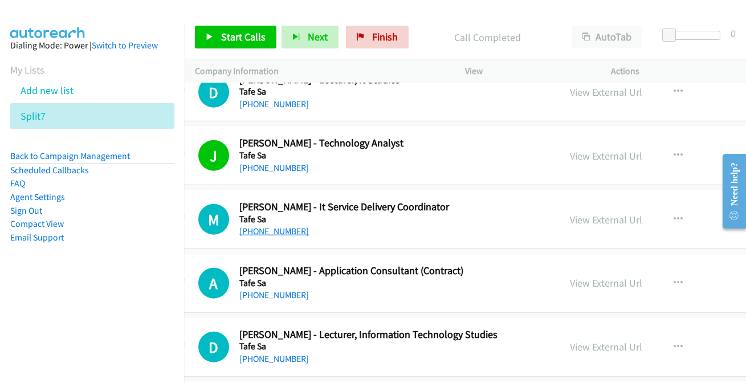
drag, startPoint x: 243, startPoint y: 233, endPoint x: 255, endPoint y: 229, distance: 12.8
click at [255, 229] on link "[PHONE_NUMBER]" at bounding box center [274, 231] width 70 height 11
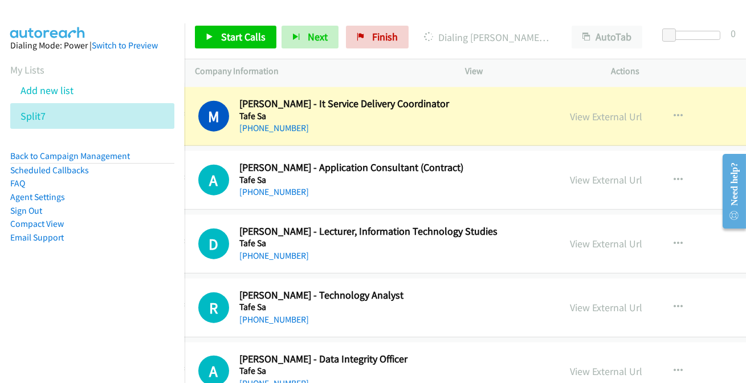
scroll to position [2803, 31]
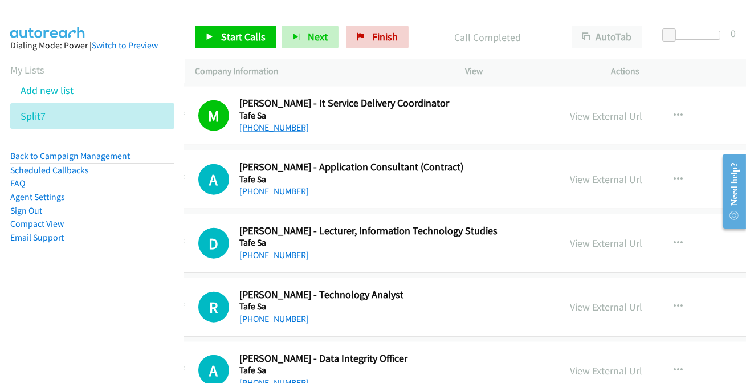
click at [263, 126] on link "[PHONE_NUMBER]" at bounding box center [274, 127] width 70 height 11
click at [277, 190] on link "[PHONE_NUMBER]" at bounding box center [274, 191] width 70 height 11
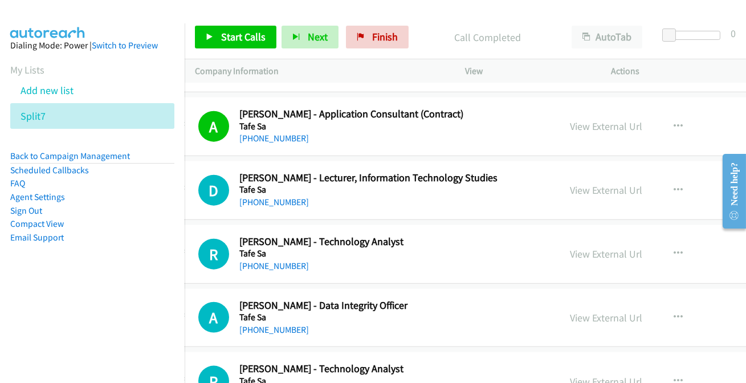
scroll to position [2907, 31]
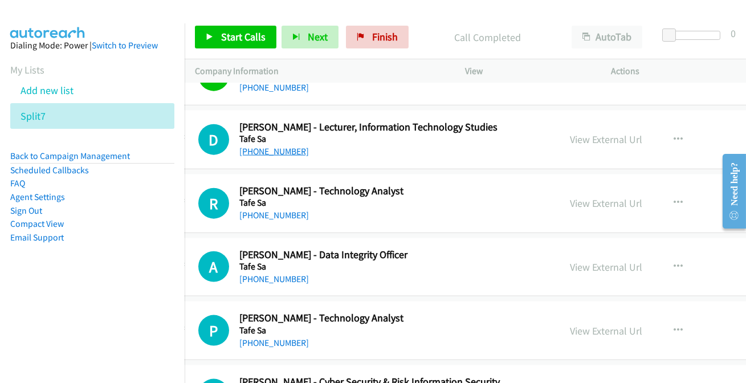
click at [264, 151] on link "[PHONE_NUMBER]" at bounding box center [274, 151] width 70 height 11
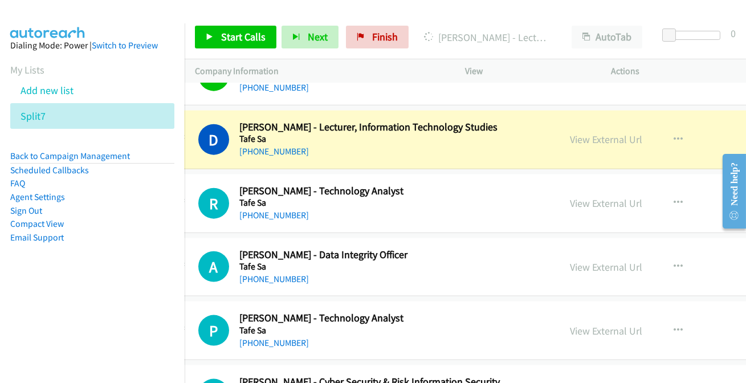
click at [591, 136] on link "View External Url" at bounding box center [606, 139] width 72 height 13
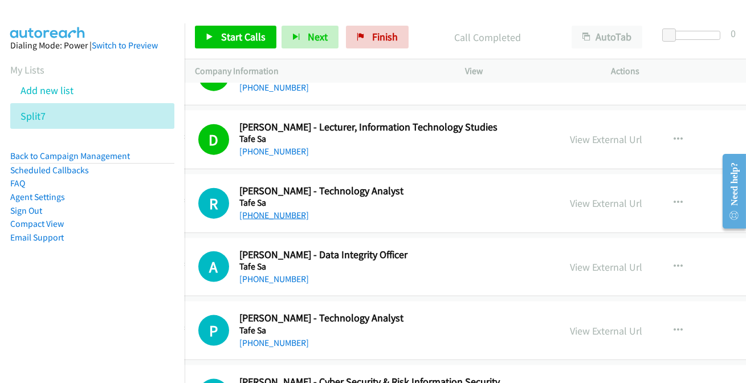
click at [279, 210] on link "[PHONE_NUMBER]" at bounding box center [274, 215] width 70 height 11
click at [276, 210] on link "[PHONE_NUMBER]" at bounding box center [274, 215] width 70 height 11
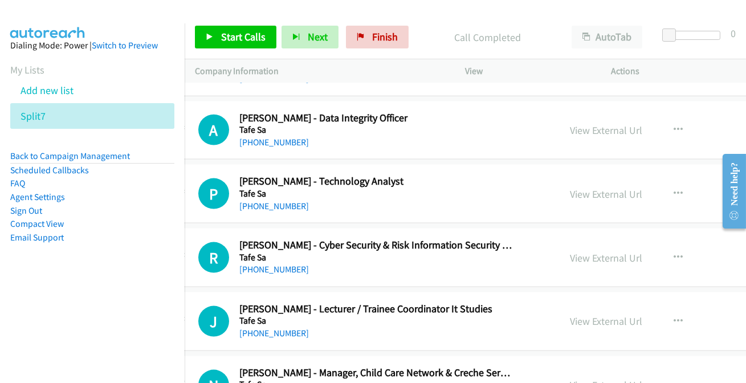
scroll to position [3062, 31]
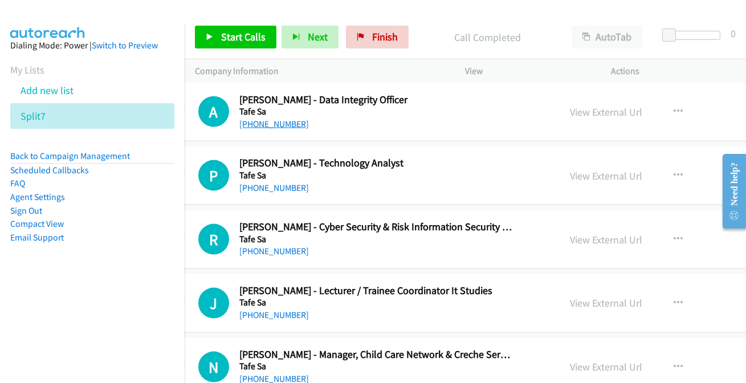
click at [257, 119] on link "[PHONE_NUMBER]" at bounding box center [274, 124] width 70 height 11
click at [257, 182] on link "[PHONE_NUMBER]" at bounding box center [274, 187] width 70 height 11
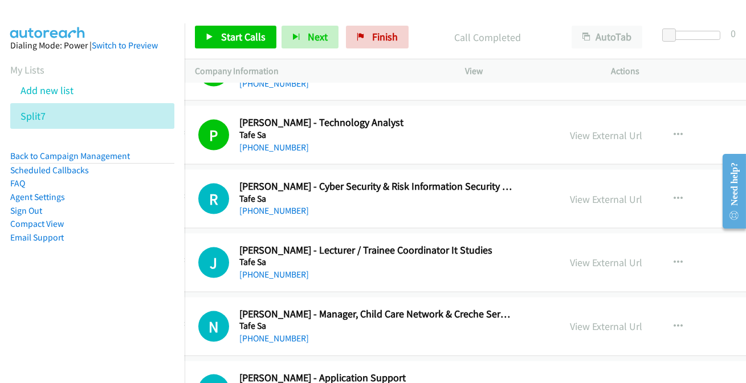
scroll to position [3114, 31]
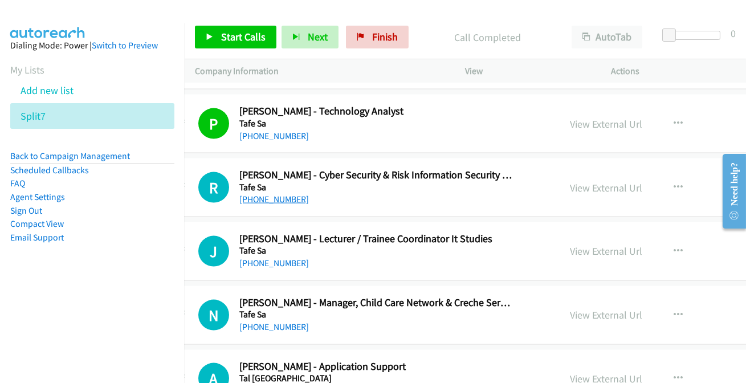
click at [263, 194] on link "[PHONE_NUMBER]" at bounding box center [274, 199] width 70 height 11
click at [261, 194] on link "[PHONE_NUMBER]" at bounding box center [274, 199] width 70 height 11
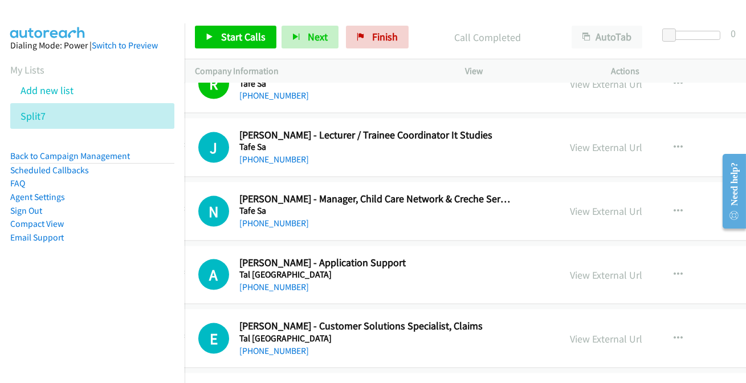
scroll to position [3270, 31]
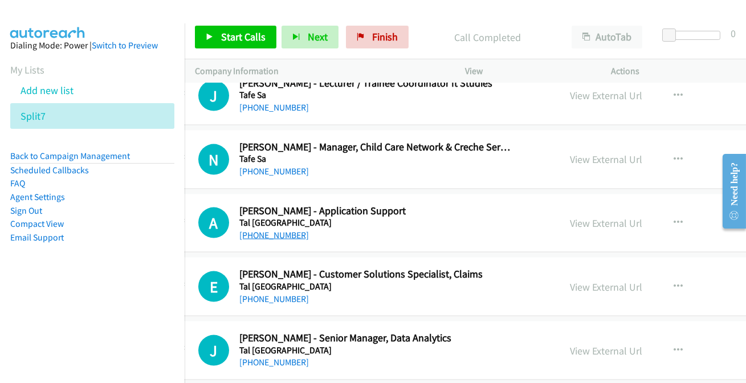
click at [262, 232] on link "[PHONE_NUMBER]" at bounding box center [274, 235] width 70 height 11
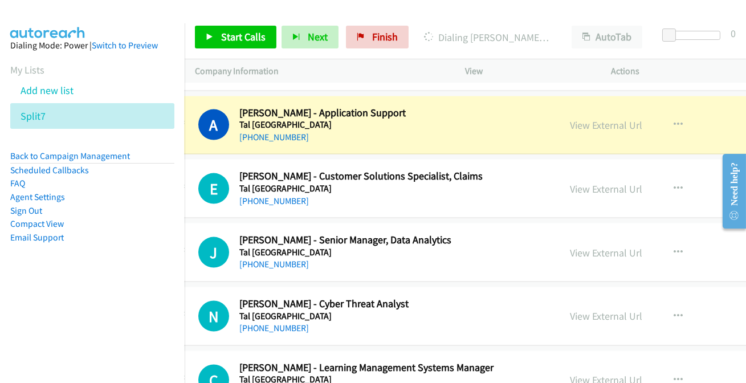
scroll to position [3373, 31]
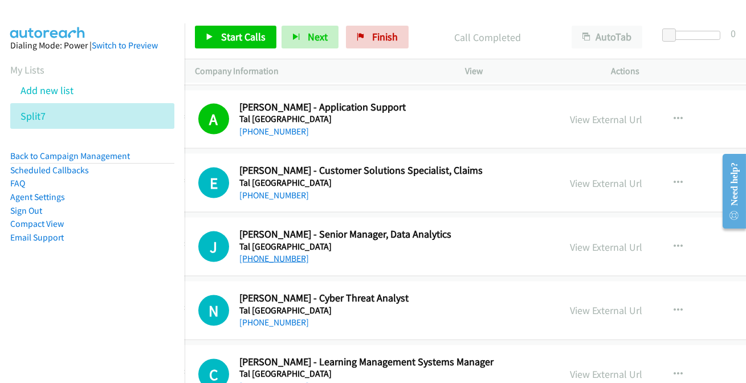
click at [259, 258] on link "[PHONE_NUMBER]" at bounding box center [274, 258] width 70 height 11
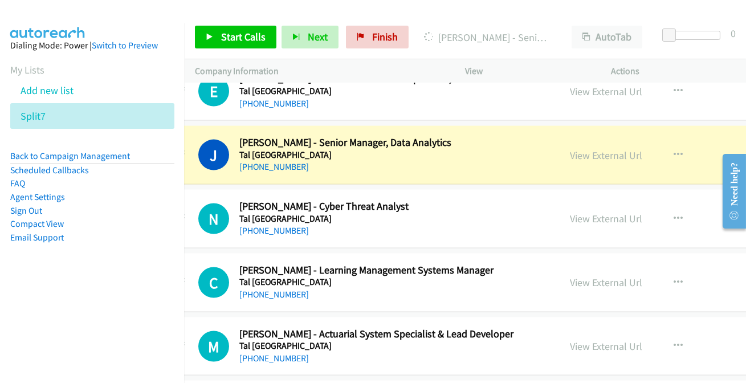
scroll to position [3477, 31]
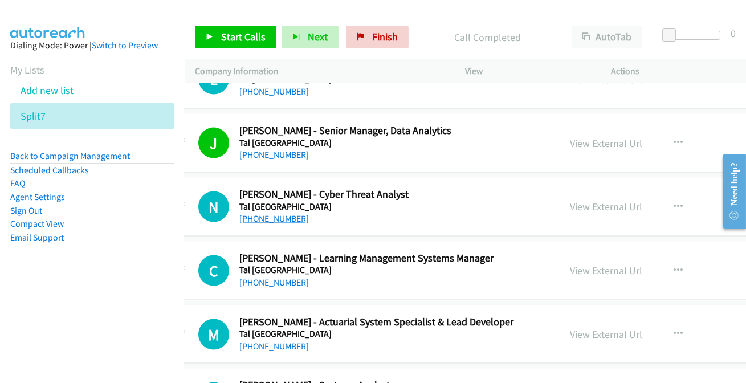
click at [251, 214] on link "[PHONE_NUMBER]" at bounding box center [274, 218] width 70 height 11
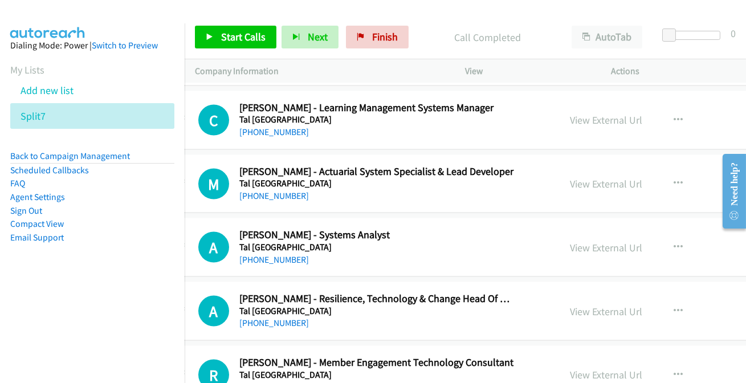
scroll to position [3632, 31]
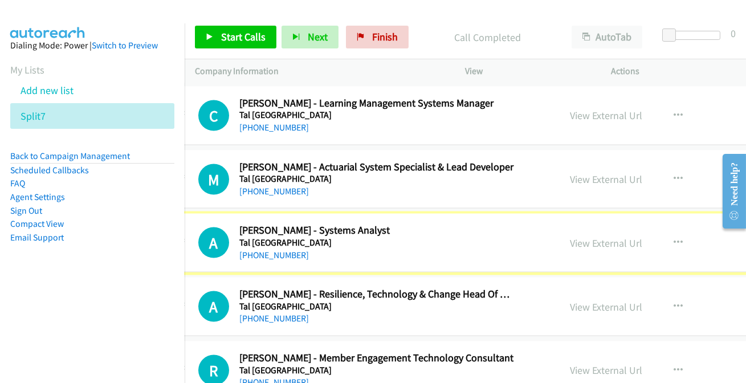
click at [268, 258] on div "A Callback Scheduled [PERSON_NAME] - Systems Analyst [GEOGRAPHIC_DATA] [GEOGRAP…" at bounding box center [539, 243] width 750 height 59
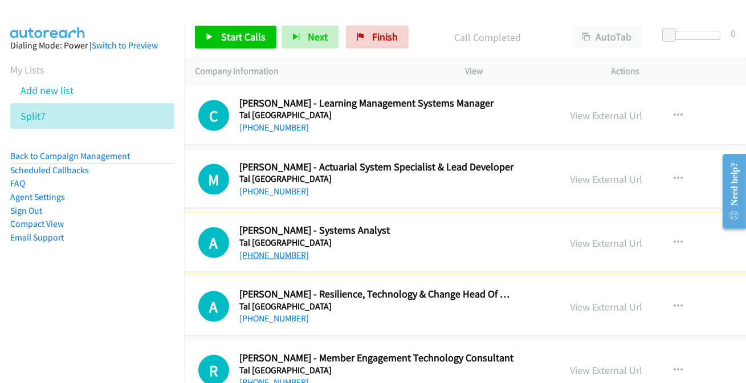
click at [268, 250] on link "[PHONE_NUMBER]" at bounding box center [274, 255] width 70 height 11
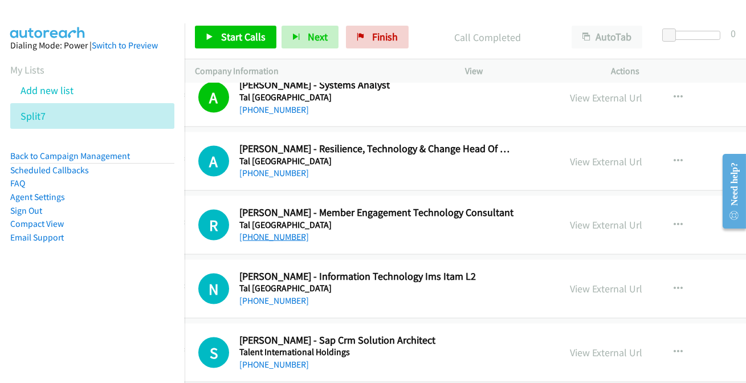
scroll to position [3788, 31]
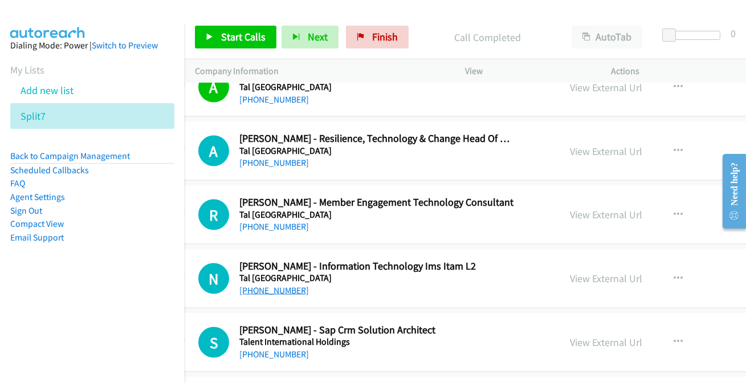
click at [284, 285] on link "[PHONE_NUMBER]" at bounding box center [274, 290] width 70 height 11
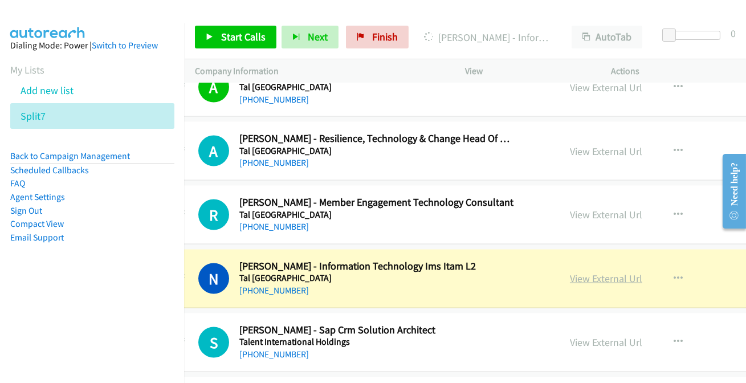
click at [592, 272] on link "View External Url" at bounding box center [606, 278] width 72 height 13
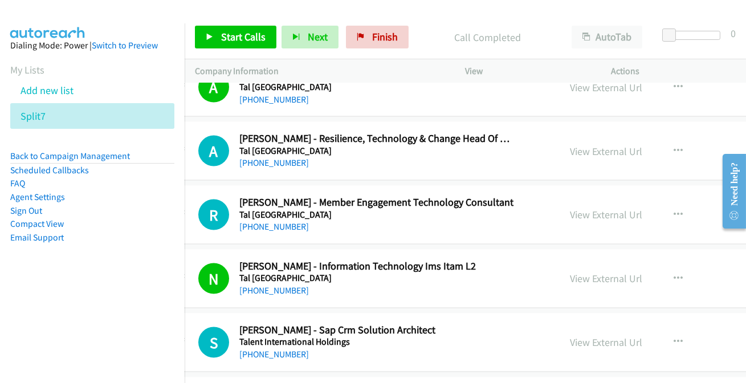
scroll to position [3736, 31]
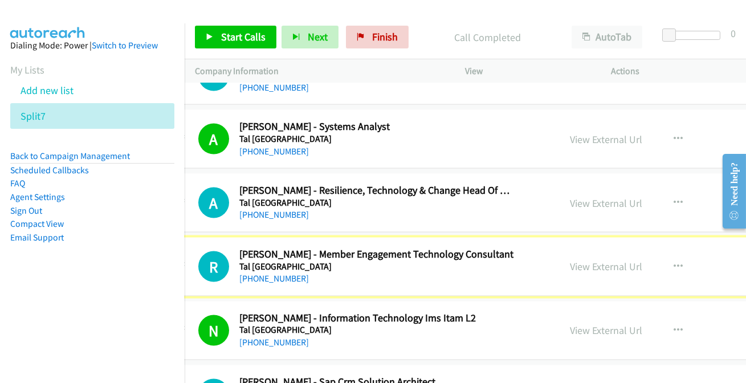
click at [275, 209] on link "[PHONE_NUMBER]" at bounding box center [274, 214] width 70 height 11
click at [278, 209] on link "[PHONE_NUMBER]" at bounding box center [274, 214] width 70 height 11
click at [290, 209] on link "[PHONE_NUMBER]" at bounding box center [274, 214] width 70 height 11
click at [287, 209] on link "[PHONE_NUMBER]" at bounding box center [274, 214] width 70 height 11
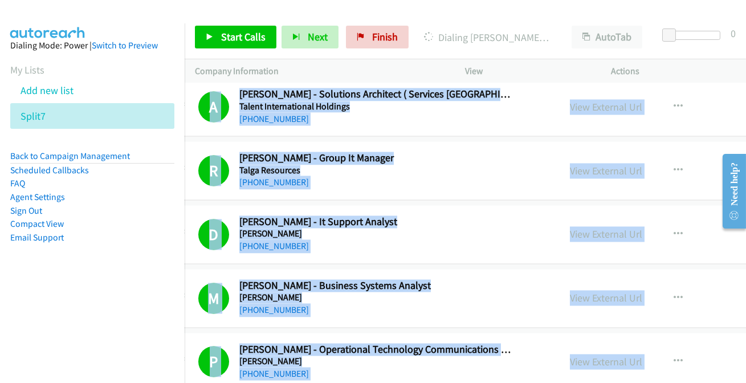
scroll to position [4085, 54]
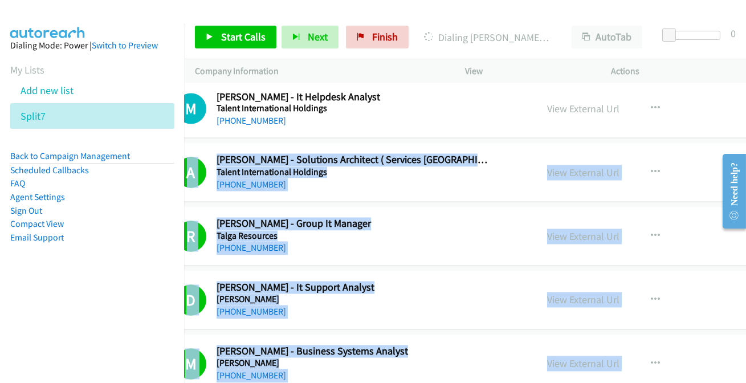
click at [371, 242] on div "[PHONE_NUMBER]" at bounding box center [354, 249] width 275 height 14
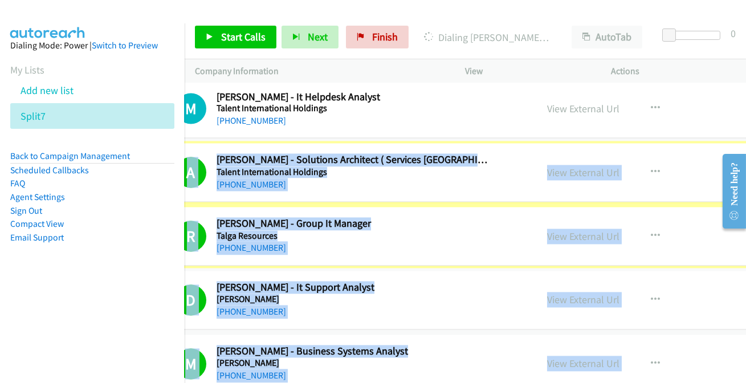
click at [438, 48] on div "Dialing [PERSON_NAME] - Resilience, Technology & Change Head Of Risk" at bounding box center [488, 37] width 148 height 23
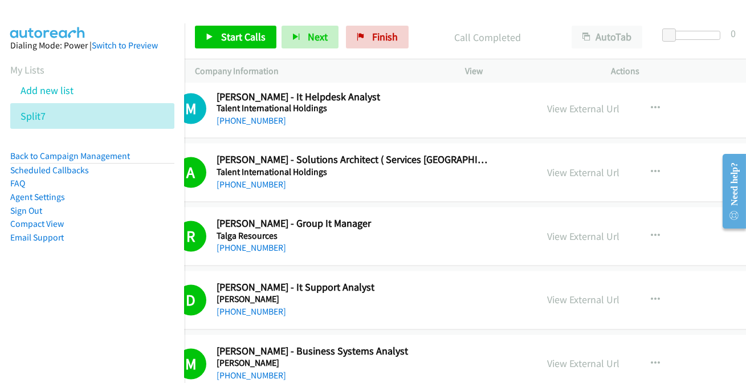
scroll to position [4085, 0]
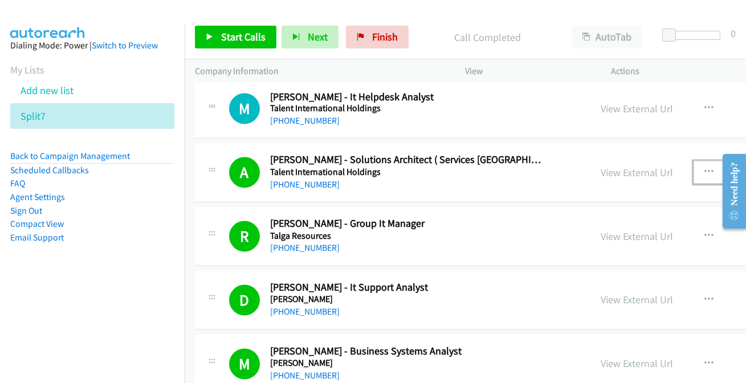
click at [702, 163] on button "button" at bounding box center [709, 172] width 31 height 23
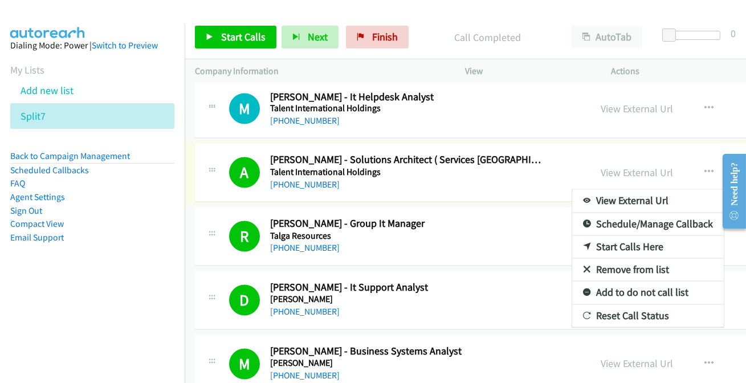
click at [632, 283] on link "Add to do not call list" at bounding box center [648, 293] width 152 height 23
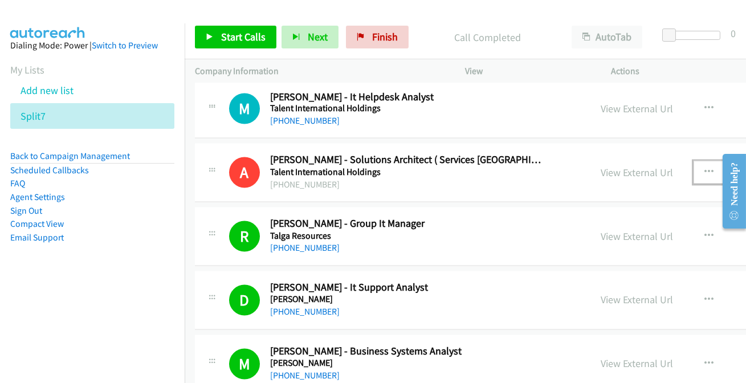
click at [705, 168] on icon "button" at bounding box center [709, 172] width 9 height 9
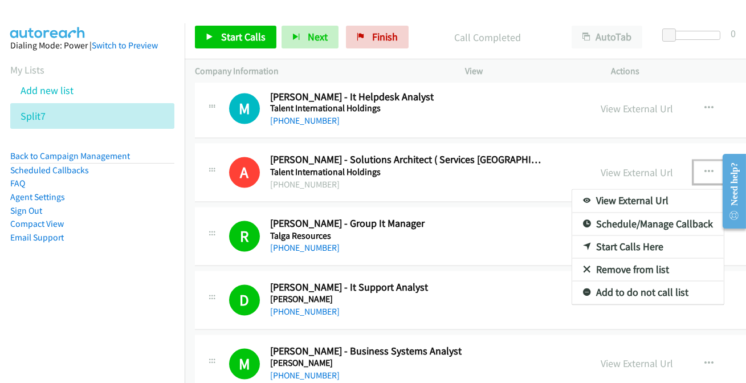
click at [389, 21] on div at bounding box center [373, 191] width 746 height 383
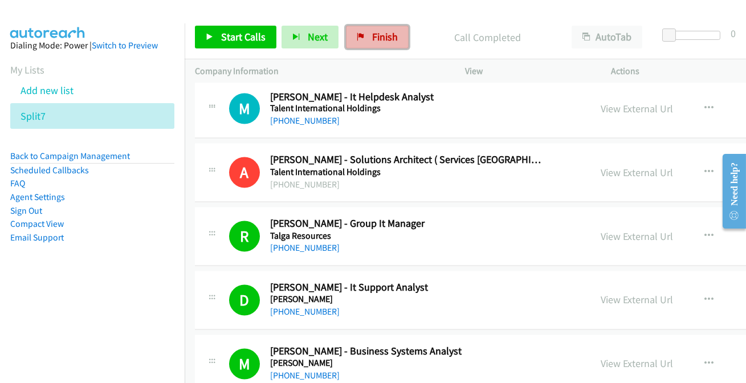
click at [385, 40] on span "Finish" at bounding box center [385, 36] width 26 height 13
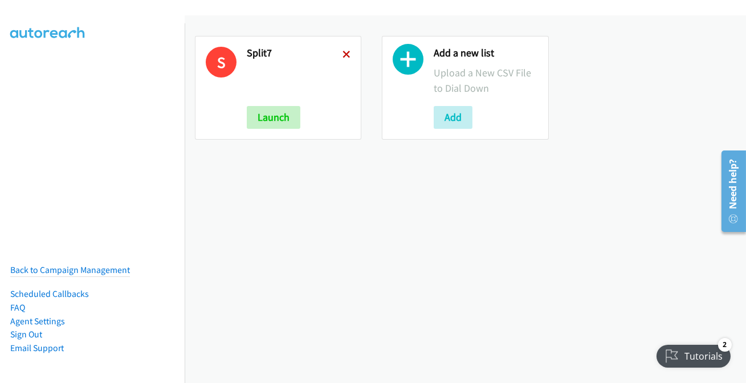
click at [347, 54] on icon at bounding box center [347, 55] width 8 height 8
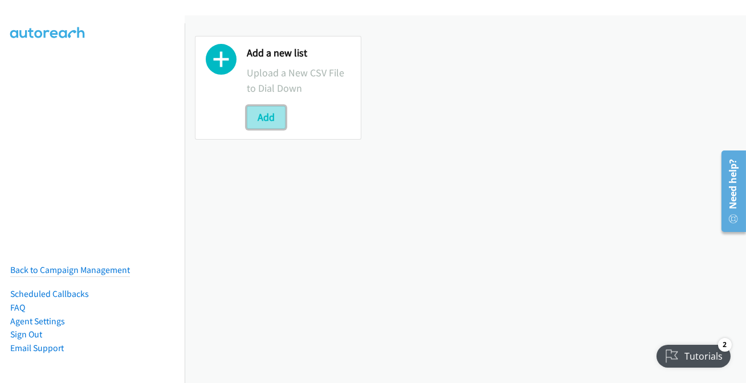
click at [278, 121] on button "Add" at bounding box center [266, 117] width 39 height 23
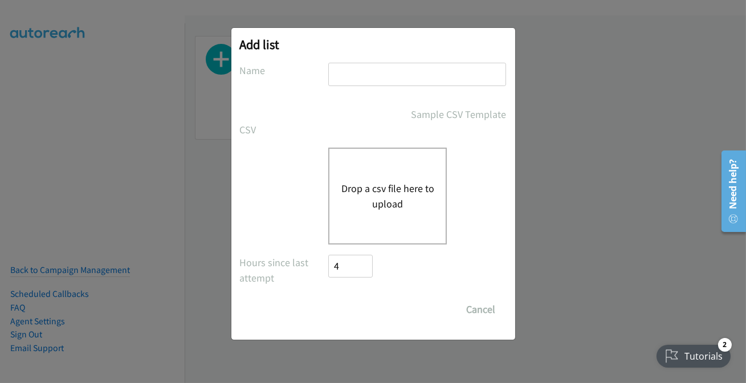
click at [410, 79] on input "text" at bounding box center [417, 74] width 178 height 23
click at [474, 310] on button "Cancel" at bounding box center [481, 309] width 51 height 23
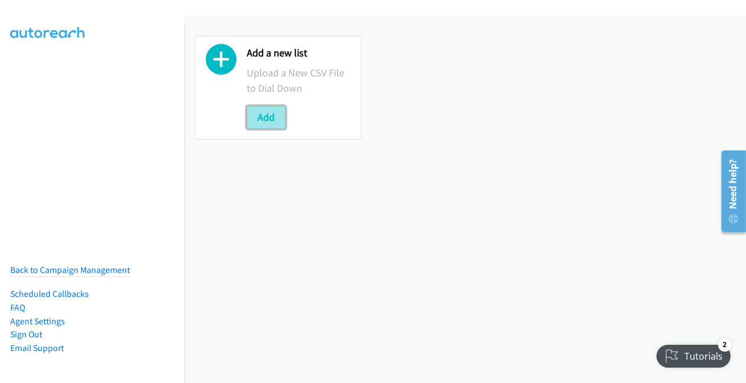
click at [269, 119] on button "Add" at bounding box center [266, 117] width 39 height 23
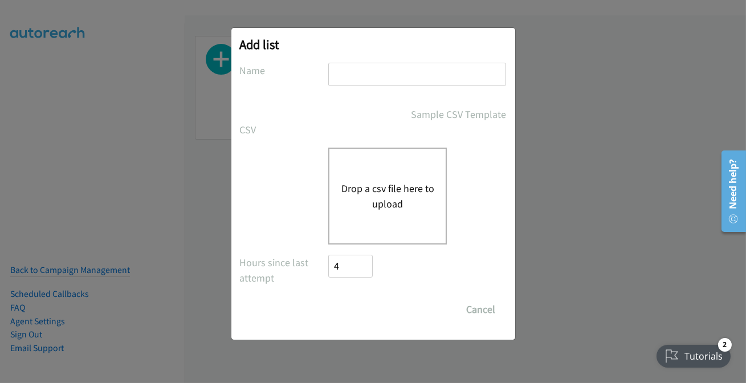
click at [349, 85] on input "text" at bounding box center [417, 74] width 178 height 23
type input "split7"
click at [365, 196] on button "Drop a csv file here to upload" at bounding box center [387, 196] width 93 height 31
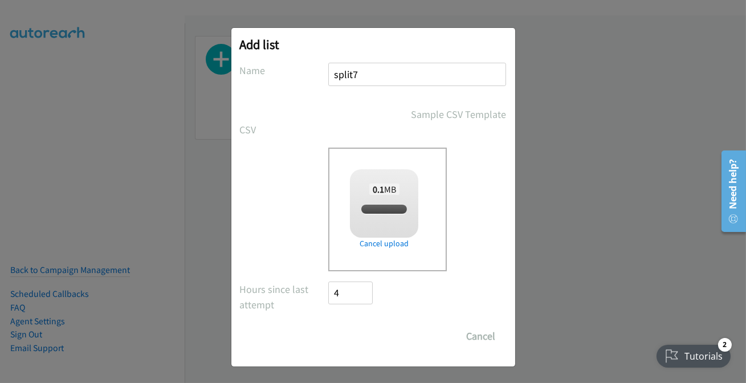
checkbox input "true"
click at [349, 332] on input "Save List" at bounding box center [359, 336] width 60 height 23
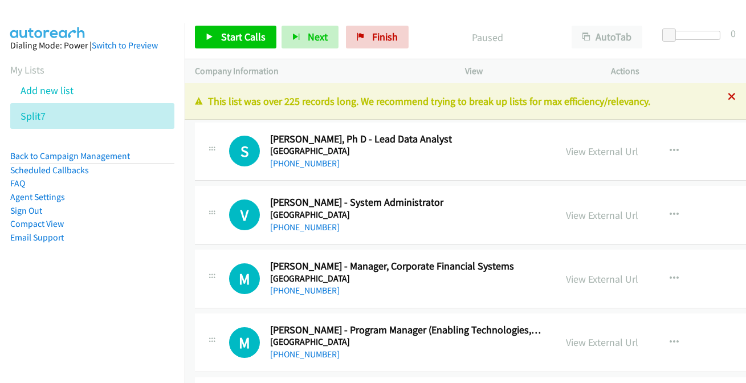
click at [728, 99] on icon at bounding box center [732, 97] width 8 height 8
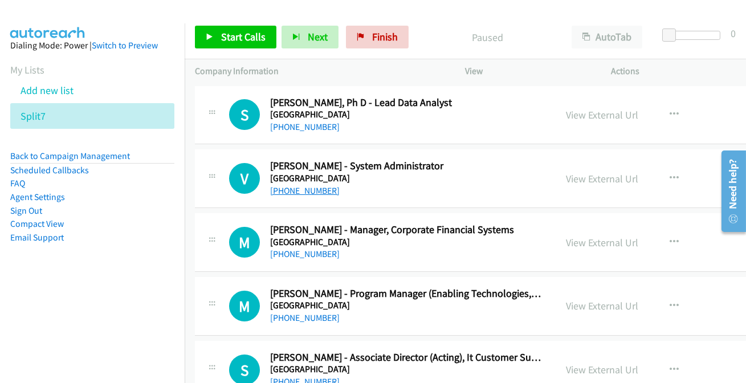
click at [307, 192] on link "+61 400 929 055" at bounding box center [305, 190] width 70 height 11
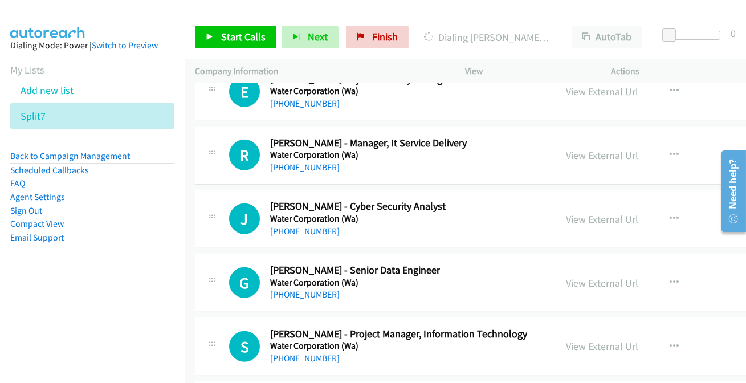
scroll to position [47713, 0]
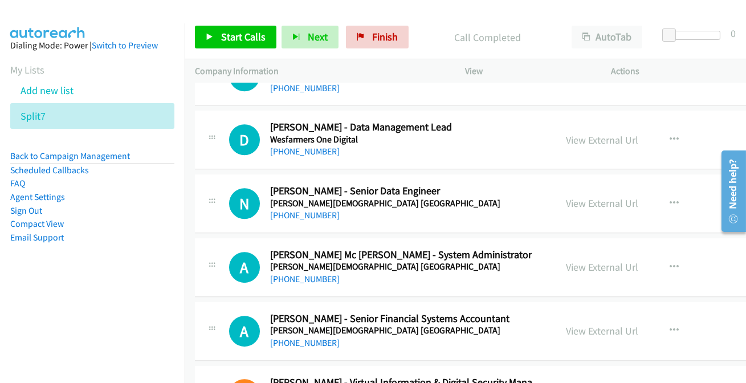
scroll to position [47609, 0]
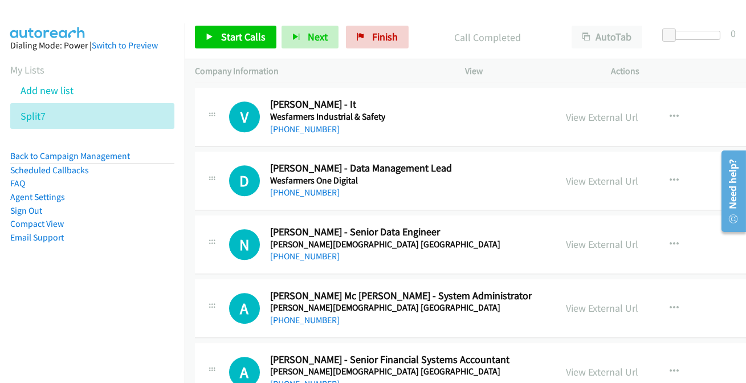
click at [304, 379] on link "+61 411 316 460" at bounding box center [305, 384] width 70 height 11
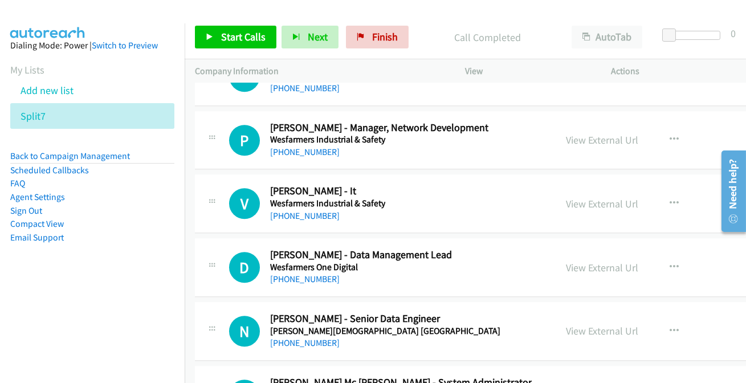
scroll to position [47506, 0]
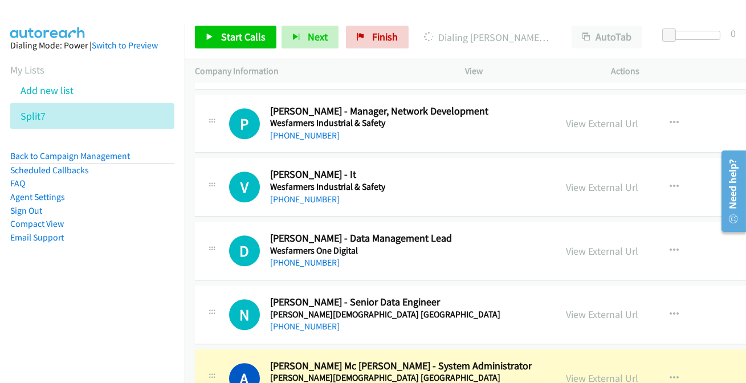
scroll to position [47558, 0]
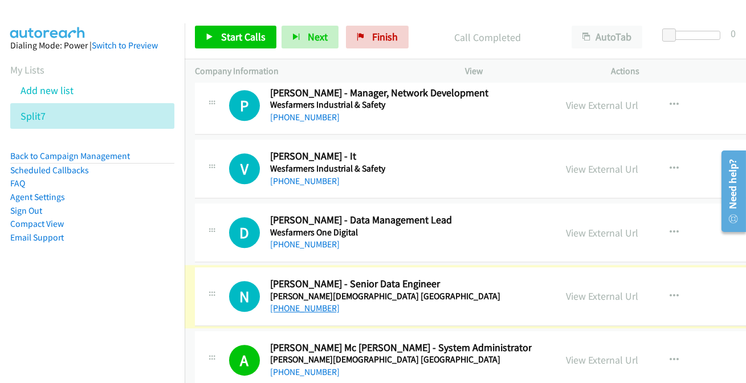
click at [282, 303] on link "+61 426 279 107" at bounding box center [305, 308] width 70 height 11
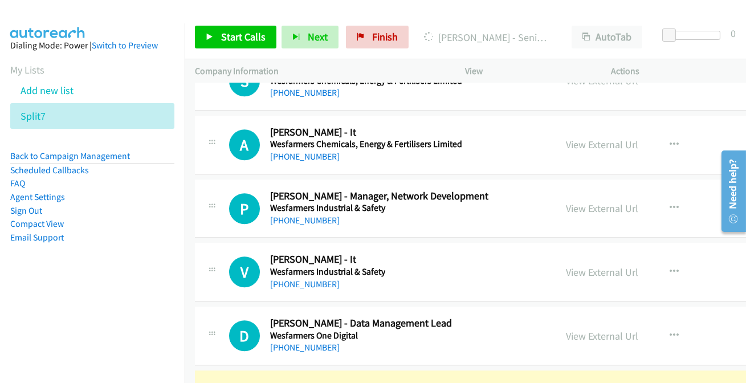
scroll to position [47454, 0]
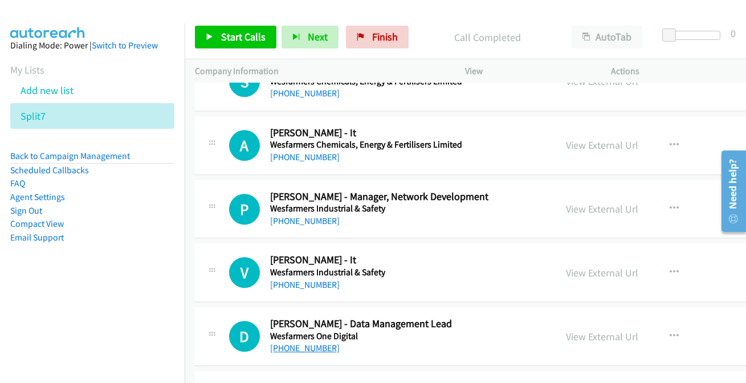
click at [295, 343] on link "+61 475 961 687" at bounding box center [305, 348] width 70 height 11
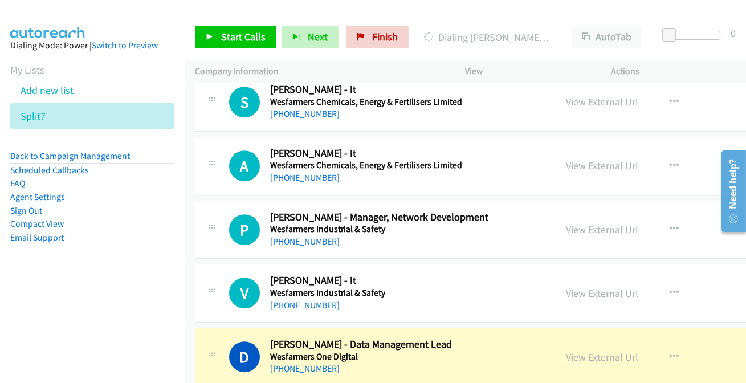
scroll to position [47402, 0]
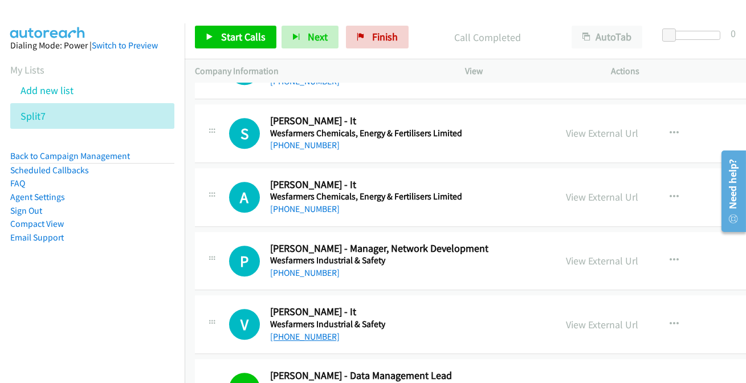
click at [312, 331] on link "+61 8 9327 4211" at bounding box center [305, 336] width 70 height 11
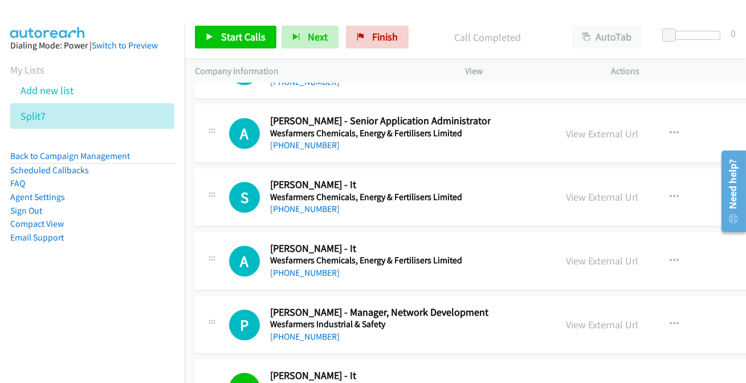
scroll to position [47298, 0]
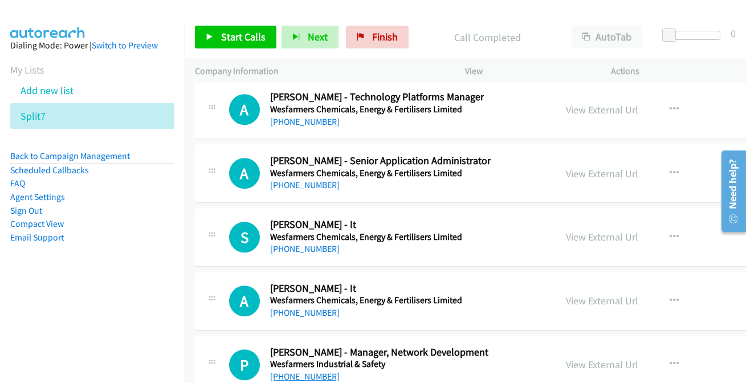
click at [308, 371] on link "+61 411 256 369" at bounding box center [305, 376] width 70 height 11
click at [303, 371] on link "+61 411 256 369" at bounding box center [305, 376] width 70 height 11
click at [300, 307] on link "+61 8 9411 8777" at bounding box center [305, 312] width 70 height 11
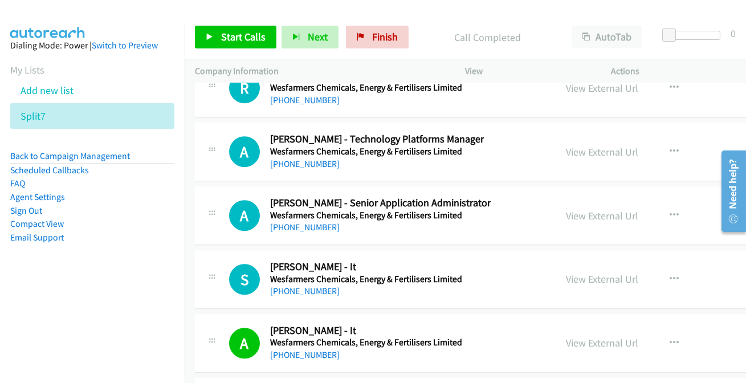
scroll to position [47246, 0]
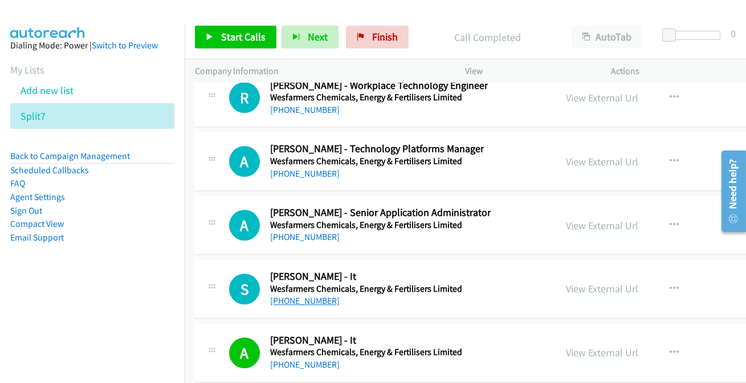
click at [298, 295] on link "+61 8 9312 9222" at bounding box center [305, 300] width 70 height 11
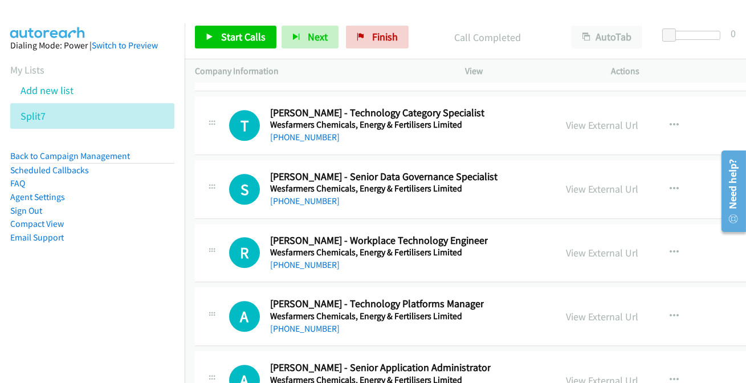
scroll to position [47091, 0]
click at [284, 324] on link "+61 417 350 019" at bounding box center [305, 329] width 70 height 11
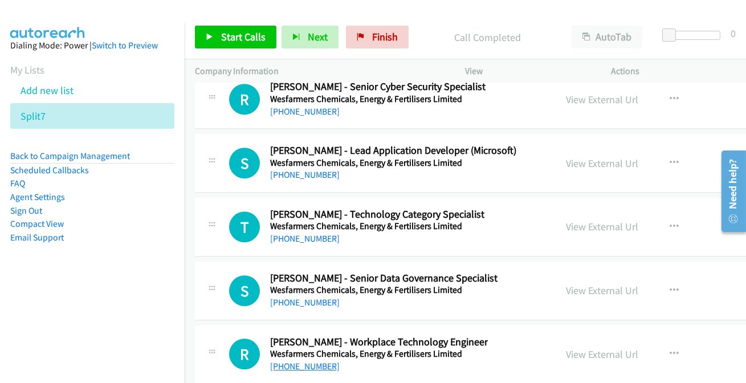
scroll to position [46988, 0]
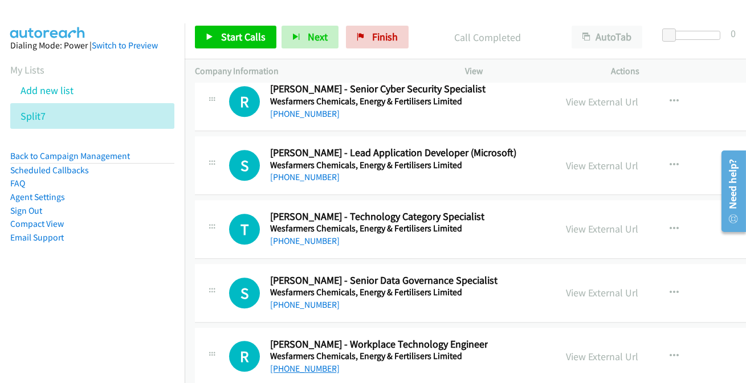
click at [299, 363] on link "+61 8 6374 4042" at bounding box center [305, 368] width 70 height 11
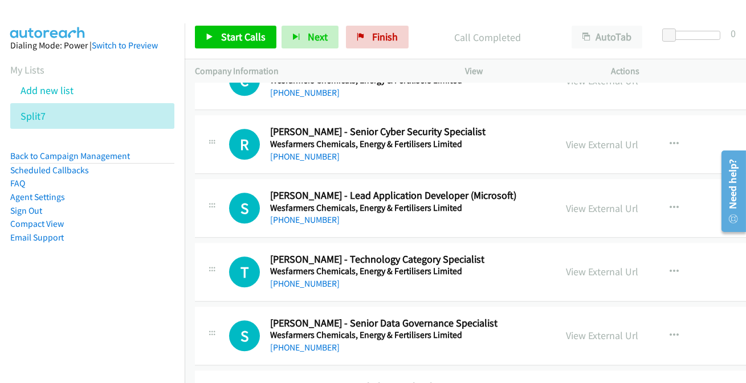
scroll to position [46936, 0]
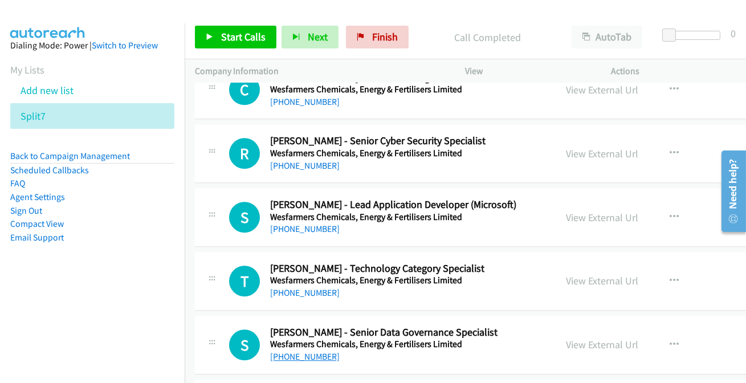
click at [314, 351] on link "+61 414 768 586" at bounding box center [305, 356] width 70 height 11
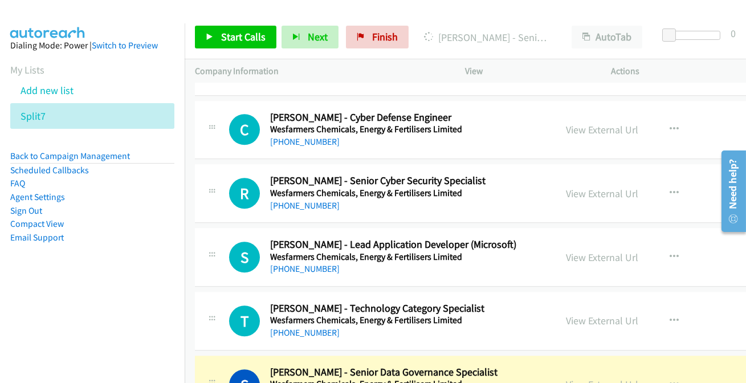
scroll to position [46884, 0]
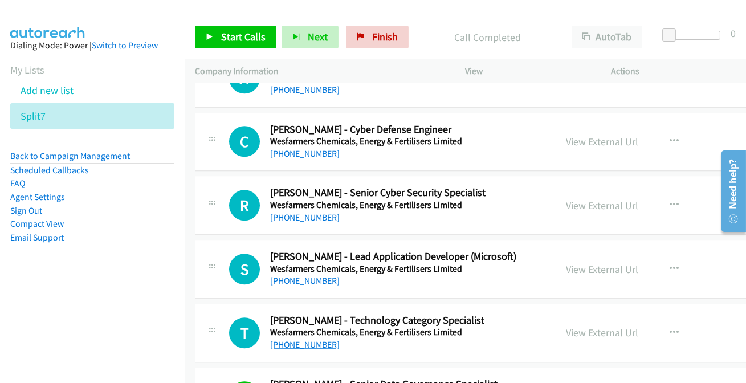
click at [303, 339] on link "+61 499 791 903" at bounding box center [305, 344] width 70 height 11
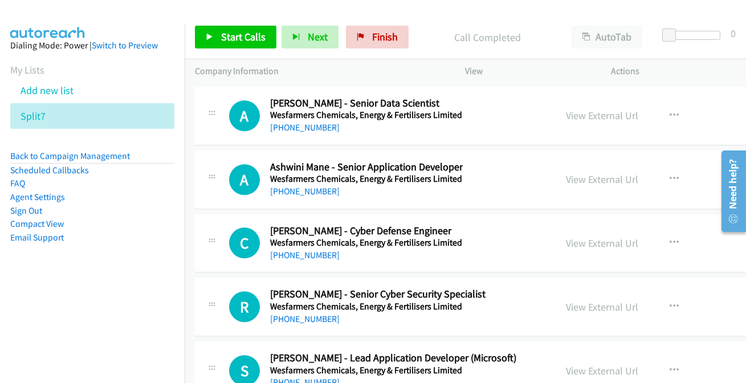
scroll to position [46728, 0]
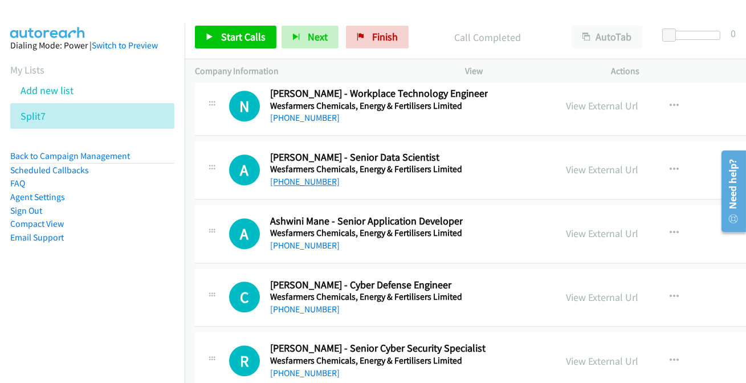
click at [302, 176] on link "+61 437 971 158" at bounding box center [305, 181] width 70 height 11
click at [291, 240] on link "+61 8 6374 4040" at bounding box center [305, 245] width 70 height 11
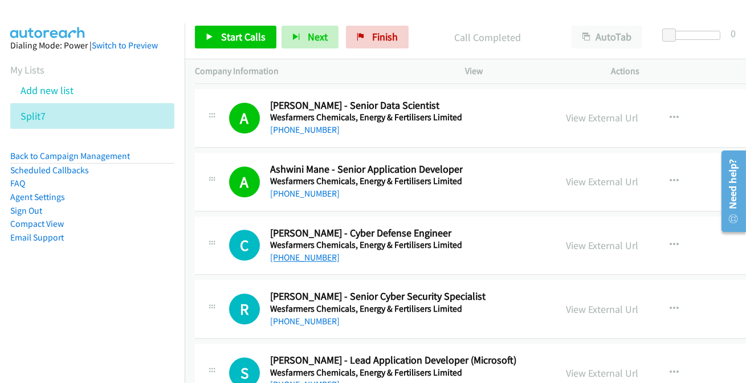
click at [296, 252] on link "+61 437 197 517" at bounding box center [305, 257] width 70 height 11
drag, startPoint x: 311, startPoint y: 324, endPoint x: 339, endPoint y: 316, distance: 29.2
click at [318, 379] on link "+61 455 541 584" at bounding box center [305, 384] width 70 height 11
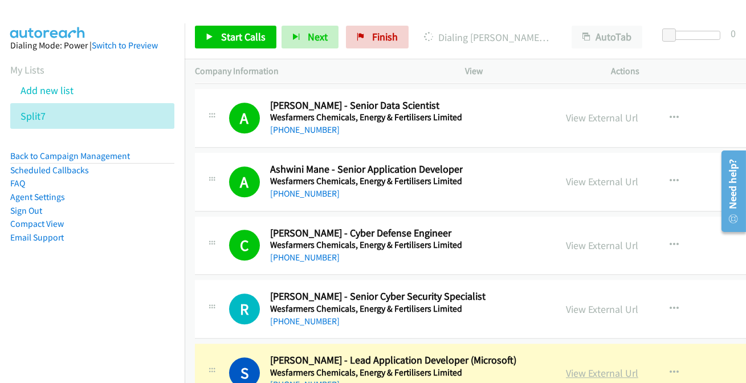
click at [591, 367] on link "View External Url" at bounding box center [602, 373] width 72 height 13
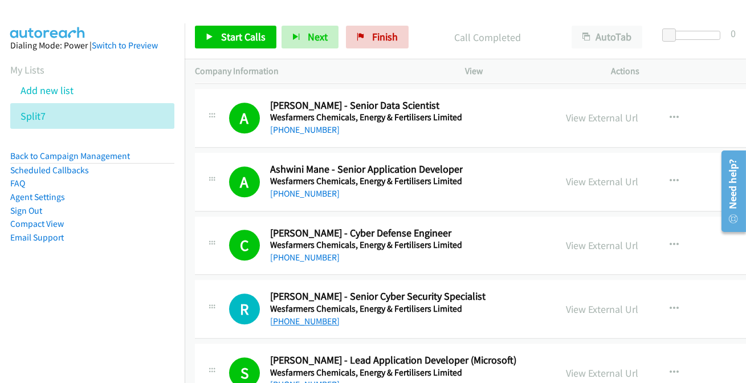
click at [288, 316] on link "+61 451 983 353" at bounding box center [305, 321] width 70 height 11
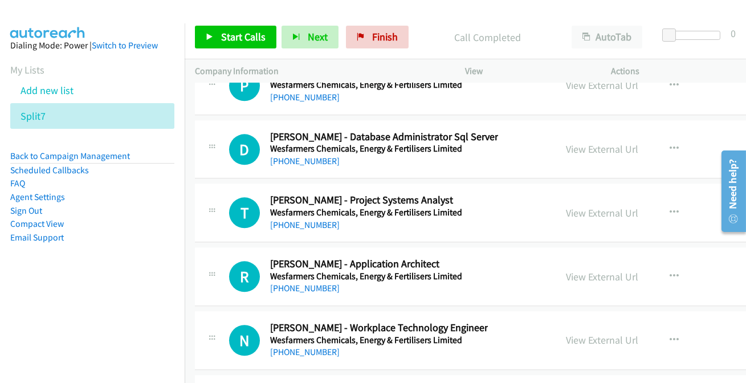
scroll to position [46469, 0]
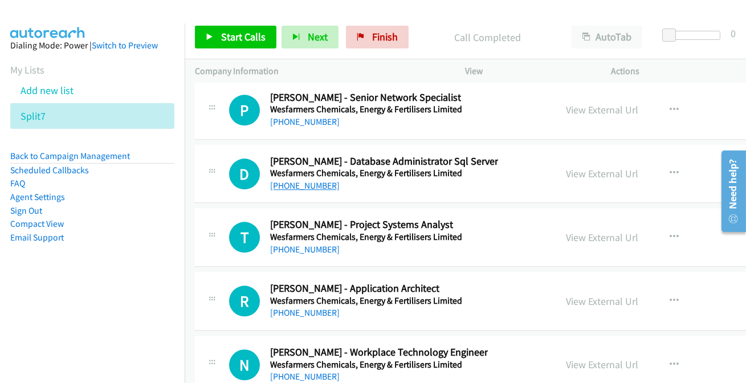
click at [286, 180] on link "+61 438 092 455" at bounding box center [305, 185] width 70 height 11
click at [308, 244] on link "+61 437 582 761" at bounding box center [305, 249] width 70 height 11
click at [299, 307] on link "+61 409 109 503" at bounding box center [305, 312] width 70 height 11
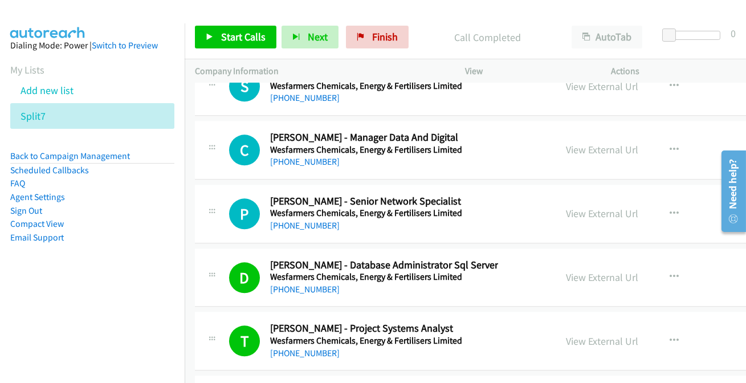
scroll to position [46314, 0]
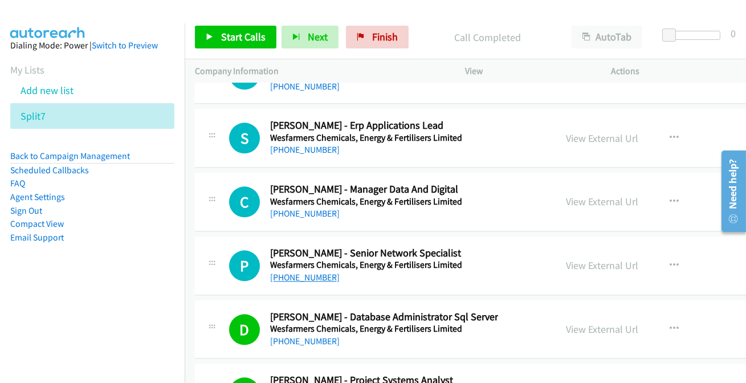
click at [312, 272] on link "+61 456 417 707" at bounding box center [305, 277] width 70 height 11
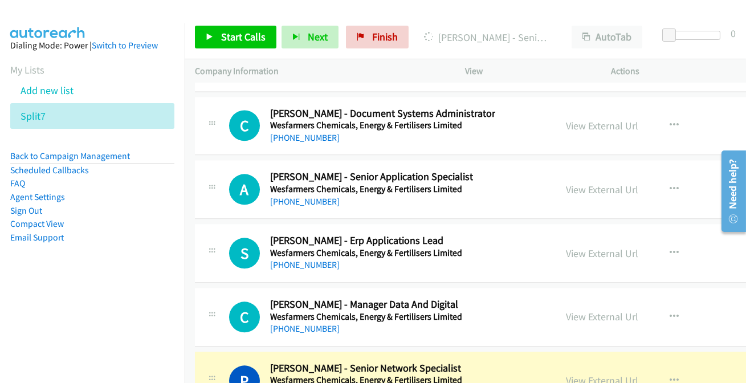
scroll to position [46158, 0]
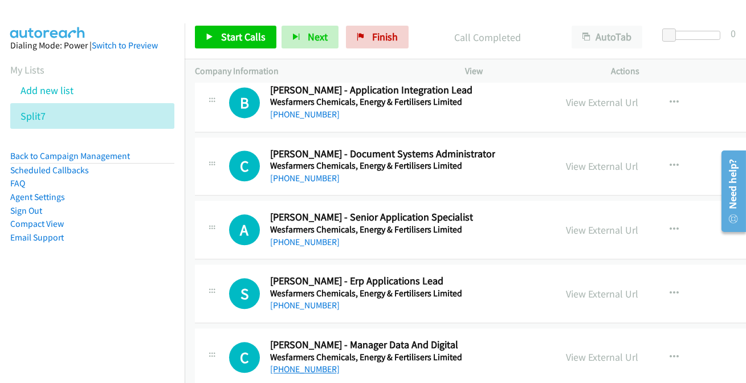
click at [308, 364] on link "+61 408 105 904" at bounding box center [305, 369] width 70 height 11
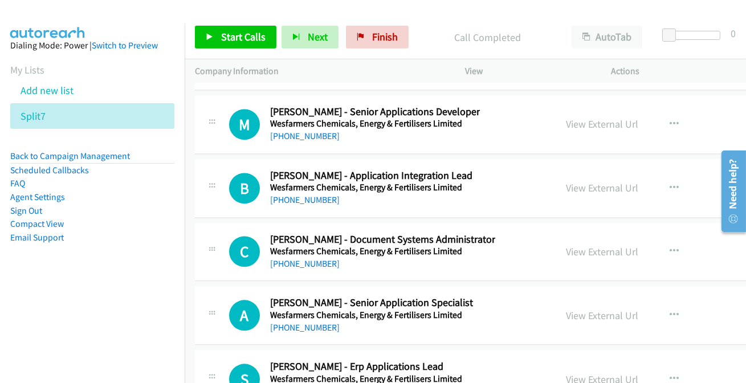
scroll to position [46054, 0]
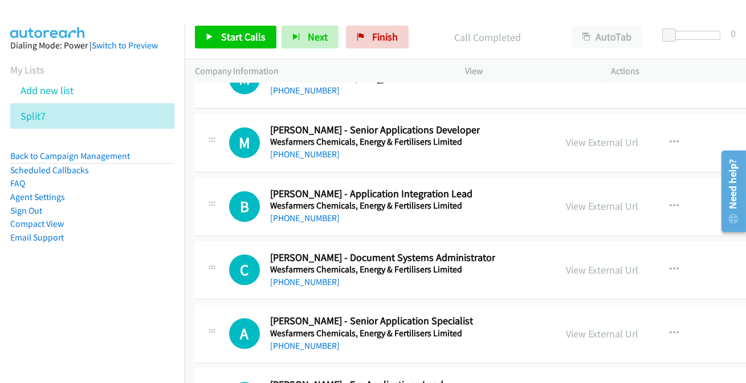
click at [323, 340] on link "+61 450 141 441" at bounding box center [305, 345] width 70 height 11
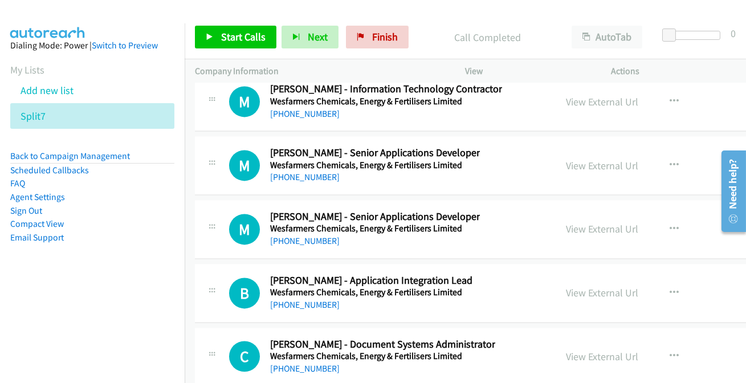
scroll to position [45951, 0]
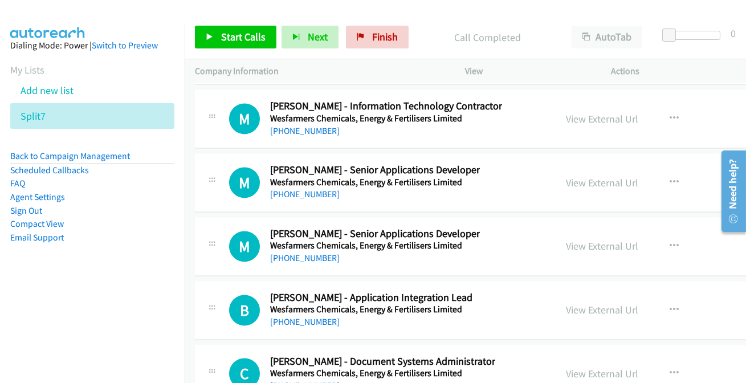
click at [300, 380] on link "+61 8 9365 1333" at bounding box center [305, 385] width 70 height 11
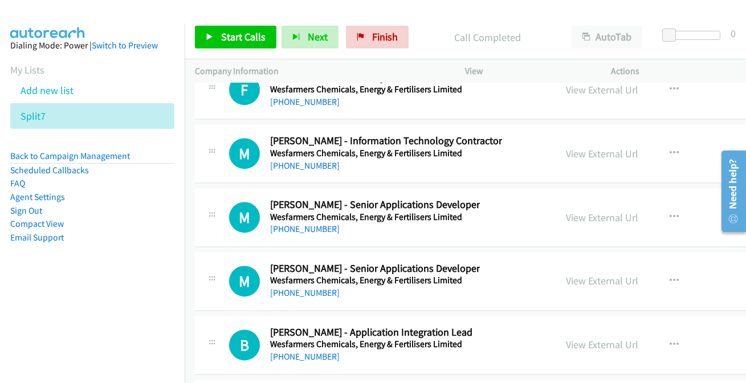
scroll to position [45899, 0]
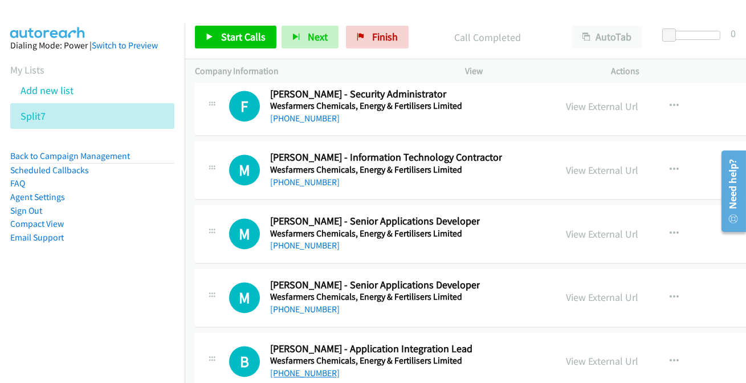
click at [288, 368] on link "+61 8 9312 9585" at bounding box center [305, 373] width 70 height 11
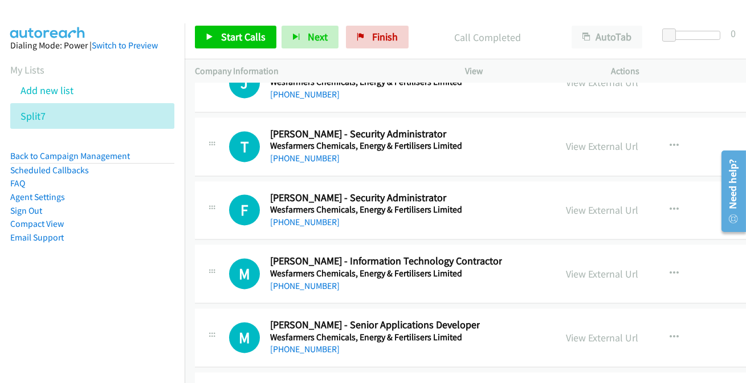
click at [302, 344] on link "+61 8 9312 9662" at bounding box center [305, 349] width 70 height 11
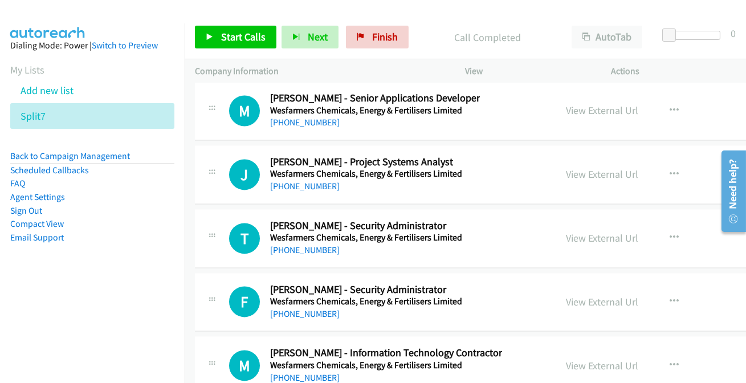
scroll to position [45692, 0]
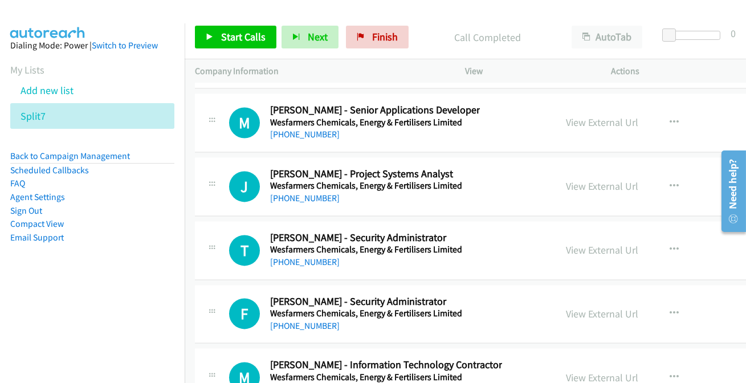
click at [285, 382] on link "+61 424 157 590" at bounding box center [305, 389] width 70 height 11
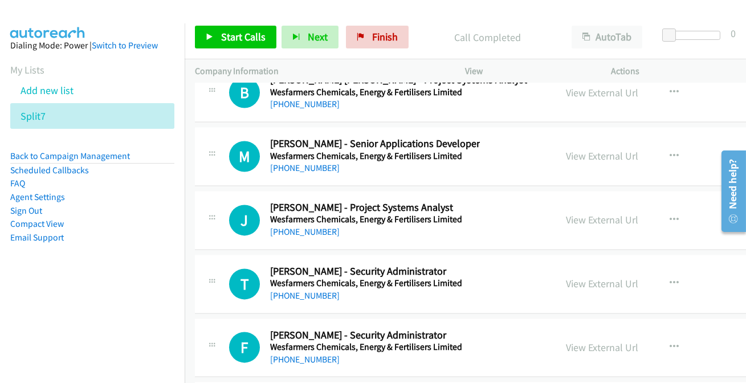
scroll to position [45640, 0]
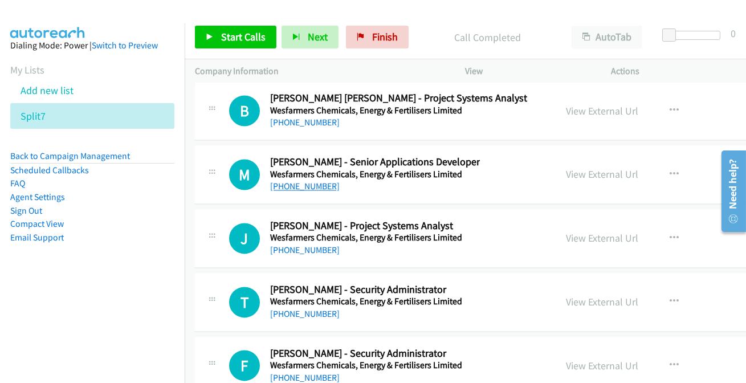
click at [324, 181] on link "+61 8 9312 9635" at bounding box center [305, 186] width 70 height 11
click at [314, 245] on link "+61 413 288 909" at bounding box center [305, 250] width 70 height 11
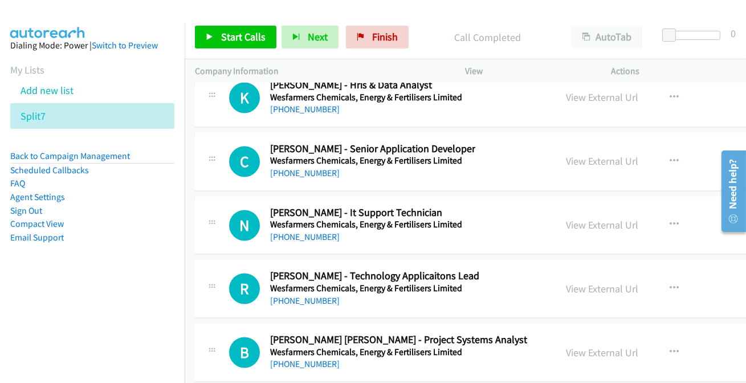
scroll to position [45381, 0]
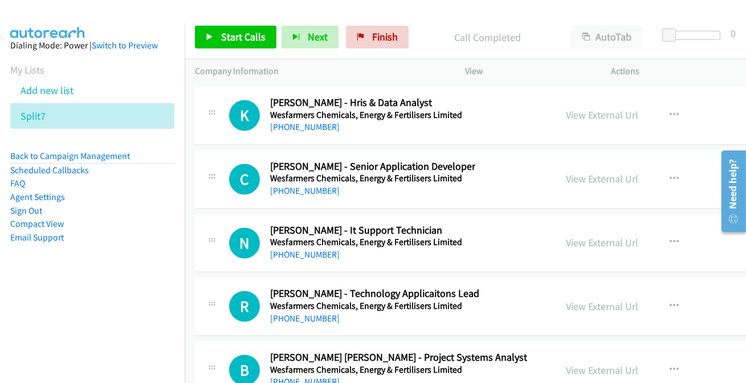
click at [307, 376] on link "+61 403 472 156" at bounding box center [305, 381] width 70 height 11
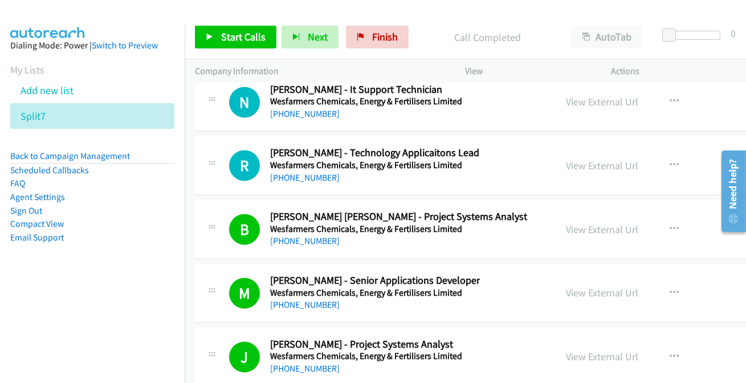
scroll to position [45536, 0]
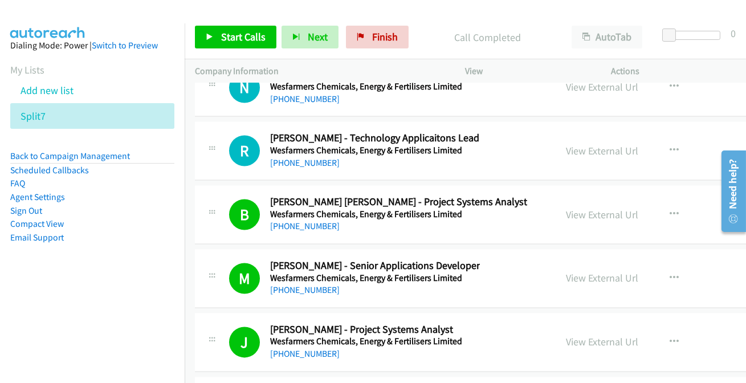
drag, startPoint x: 327, startPoint y: 295, endPoint x: 329, endPoint y: 304, distance: 8.8
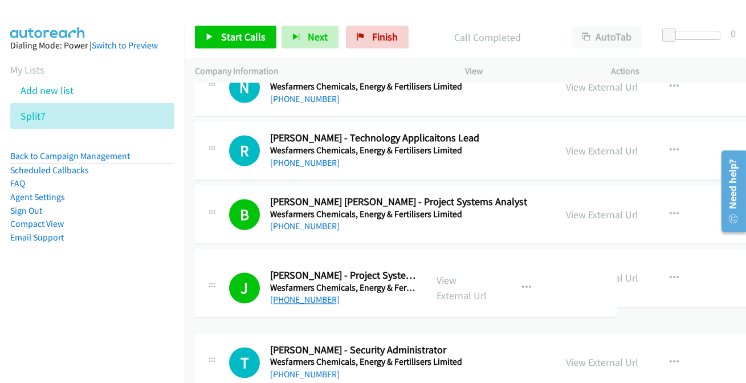
drag, startPoint x: 333, startPoint y: 298, endPoint x: 276, endPoint y: 300, distance: 57.6
click at [291, 303] on div "+61 413 288 909" at bounding box center [343, 300] width 146 height 14
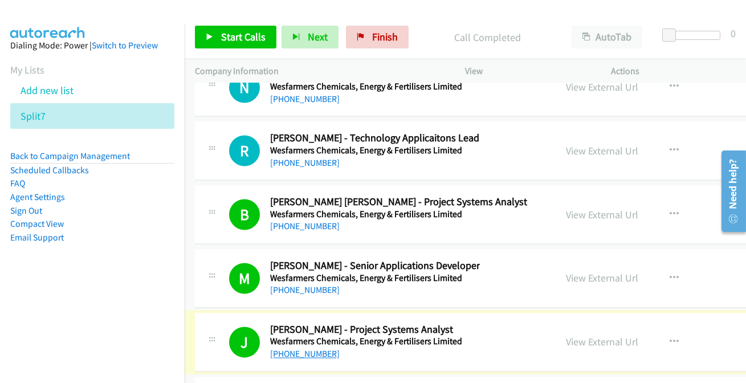
click at [292, 348] on link "+61 413 288 909" at bounding box center [305, 353] width 70 height 11
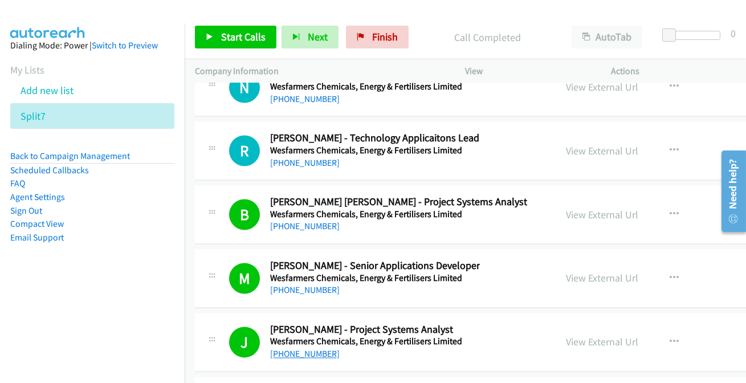
click at [308, 348] on link "+61 413 288 909" at bounding box center [305, 353] width 70 height 11
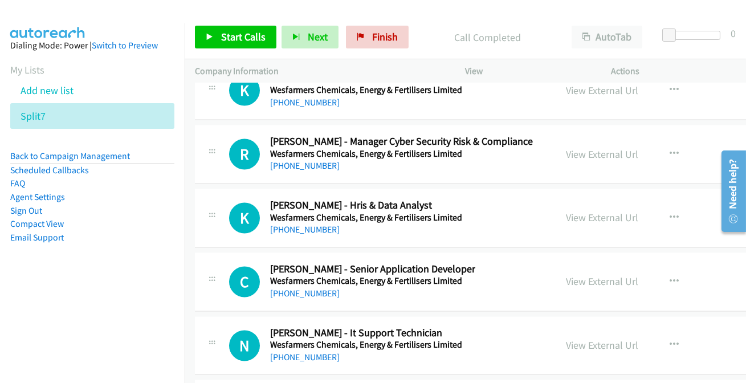
scroll to position [45329, 0]
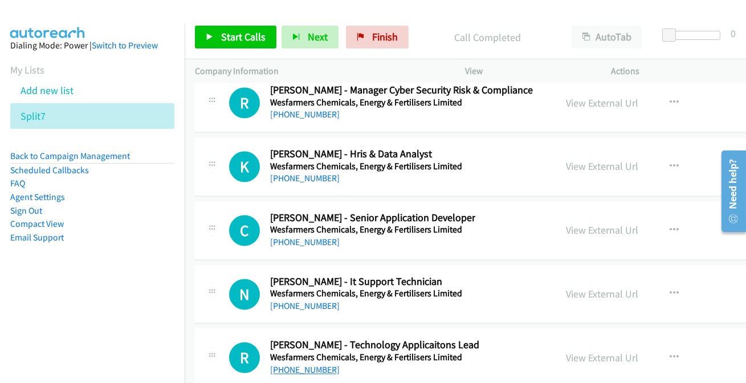
click at [294, 364] on link "+61 8 9388 7788" at bounding box center [305, 369] width 70 height 11
click at [311, 300] on link "+61 8 9312 9747" at bounding box center [305, 305] width 70 height 11
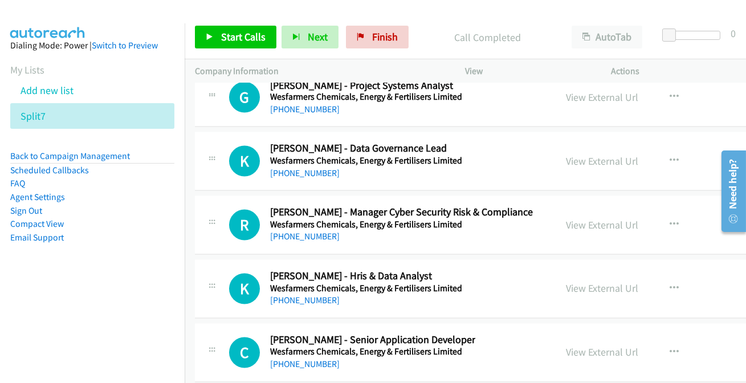
scroll to position [45226, 0]
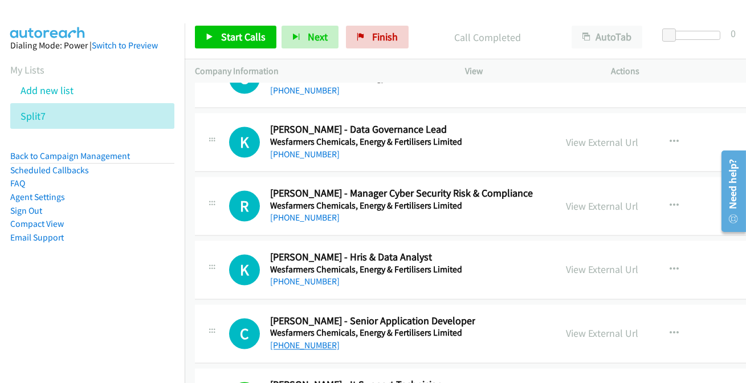
click at [295, 340] on link "+61 8 6374 4043" at bounding box center [305, 345] width 70 height 11
